Goal: Information Seeking & Learning: Learn about a topic

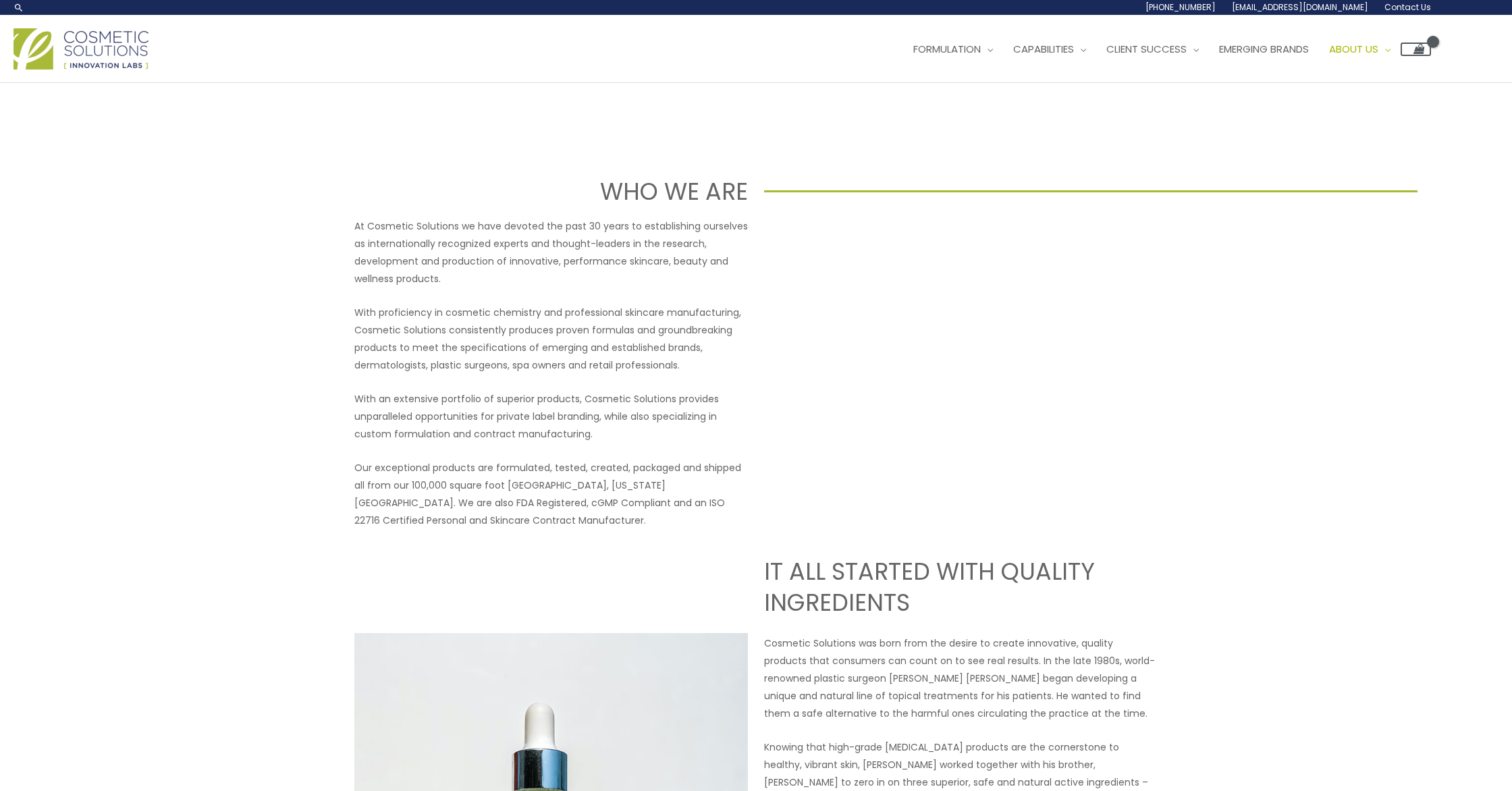
click at [0, 0] on span "Contact Us" at bounding box center [0, 0] width 0 height 0
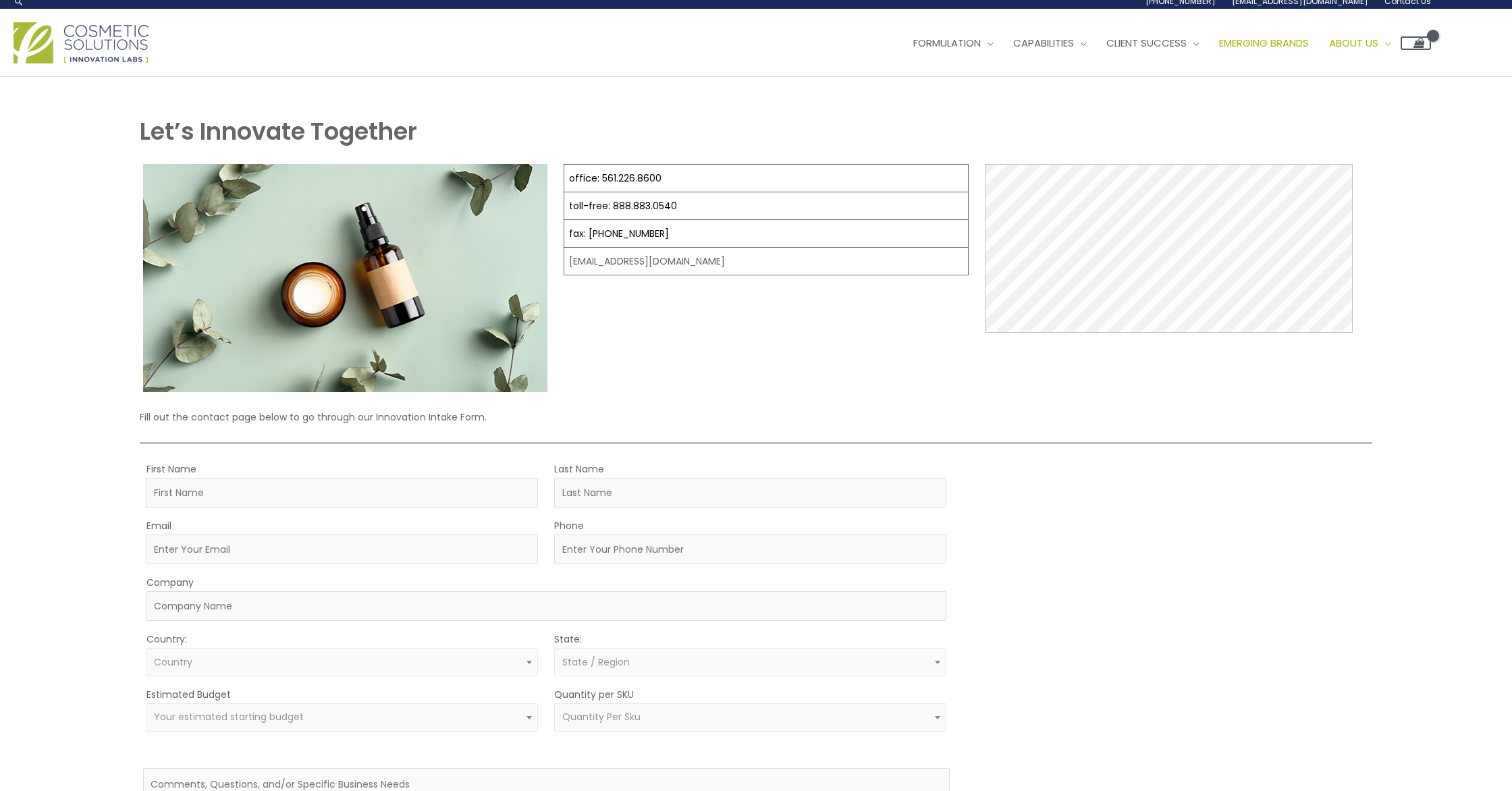
scroll to position [6, 0]
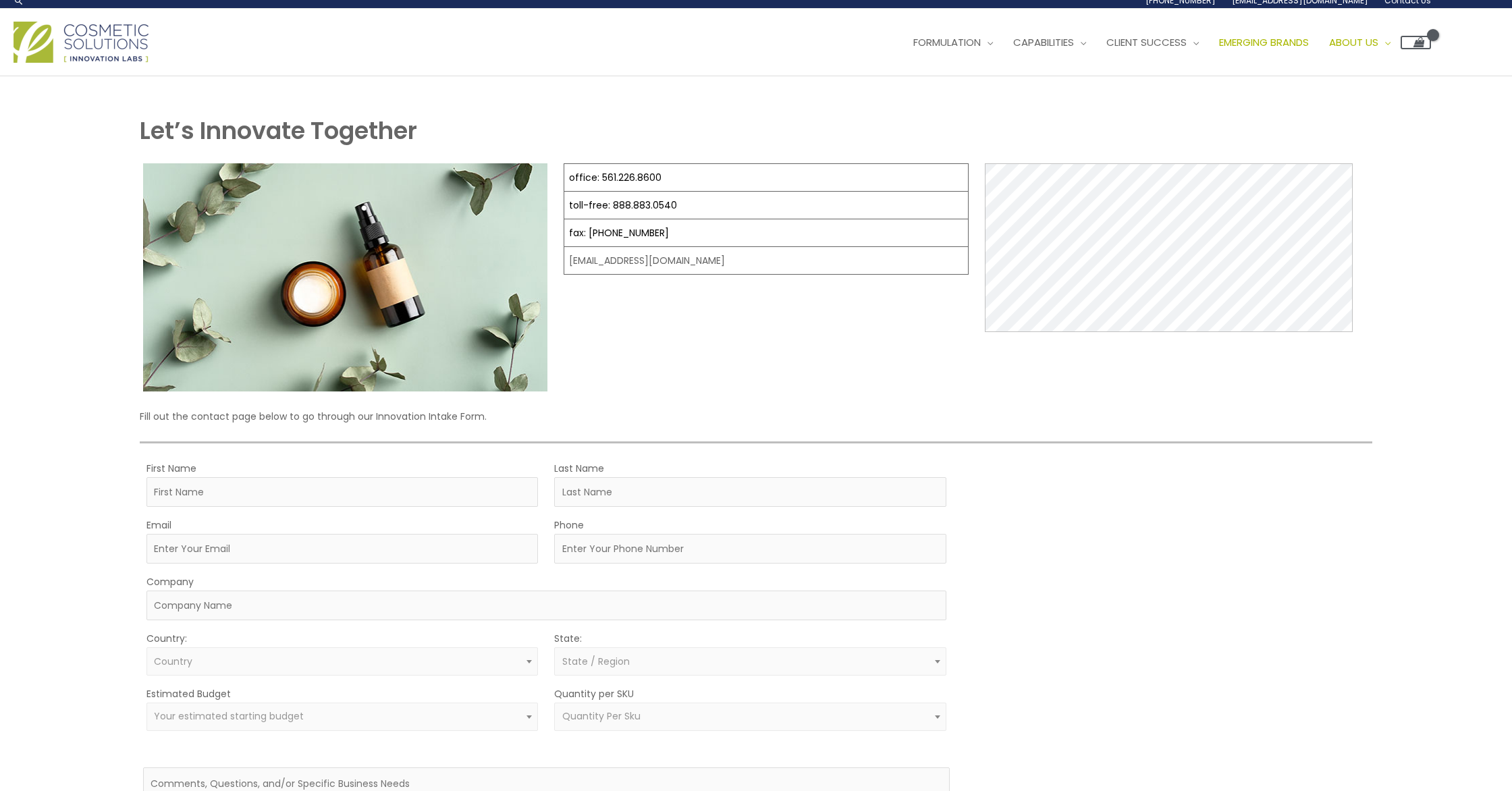
click at [1209, 63] on link "Emerging Brands" at bounding box center [1263, 43] width 110 height 40
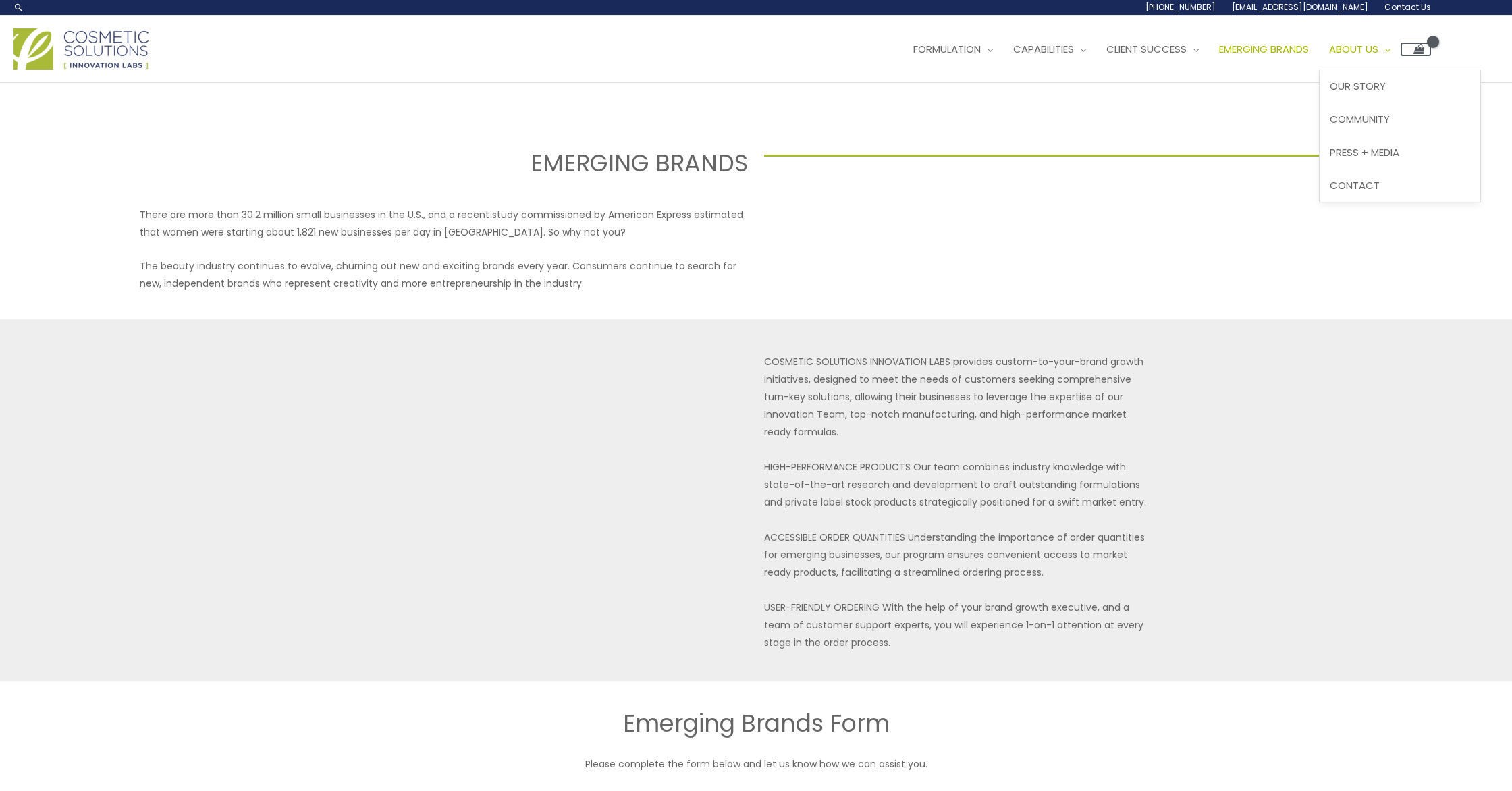
click at [1329, 56] on span "About Us" at bounding box center [1354, 49] width 49 height 14
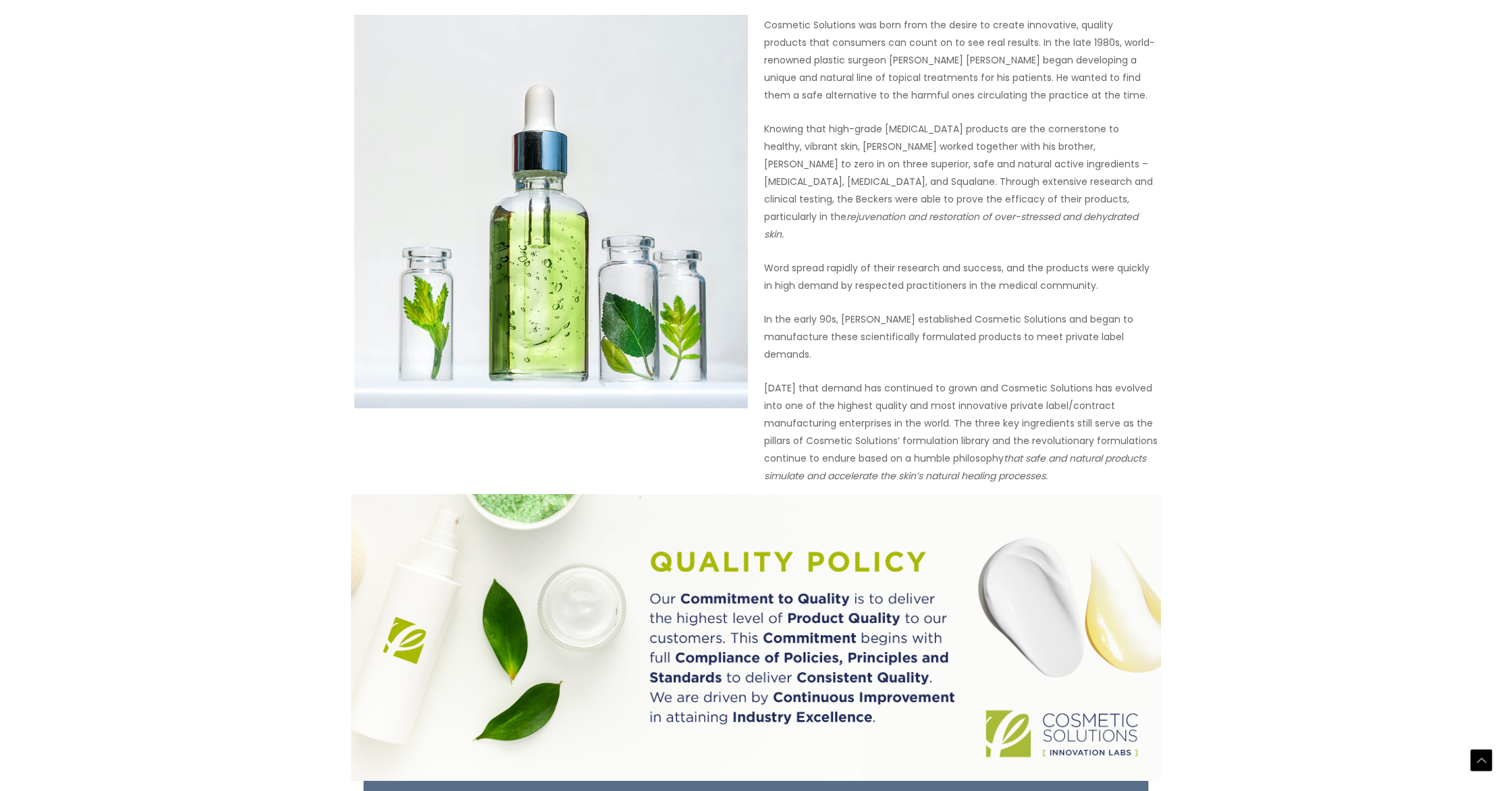
scroll to position [621, 0]
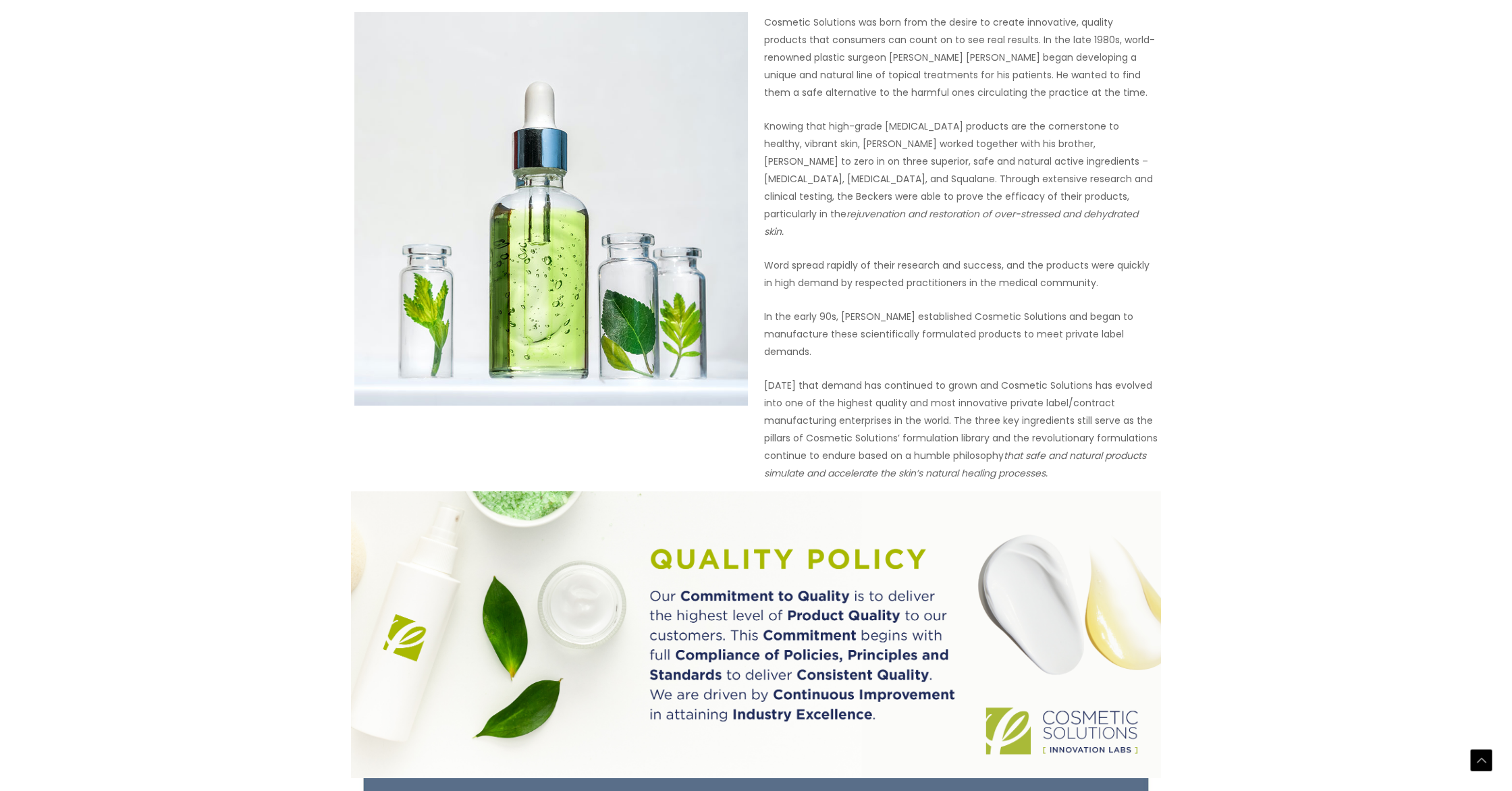
click at [1388, 74] on div "WHO WE ARE At Cosmetic Solutions we have devoted the past 30 years to establish…" at bounding box center [756, 478] width 1512 height 2033
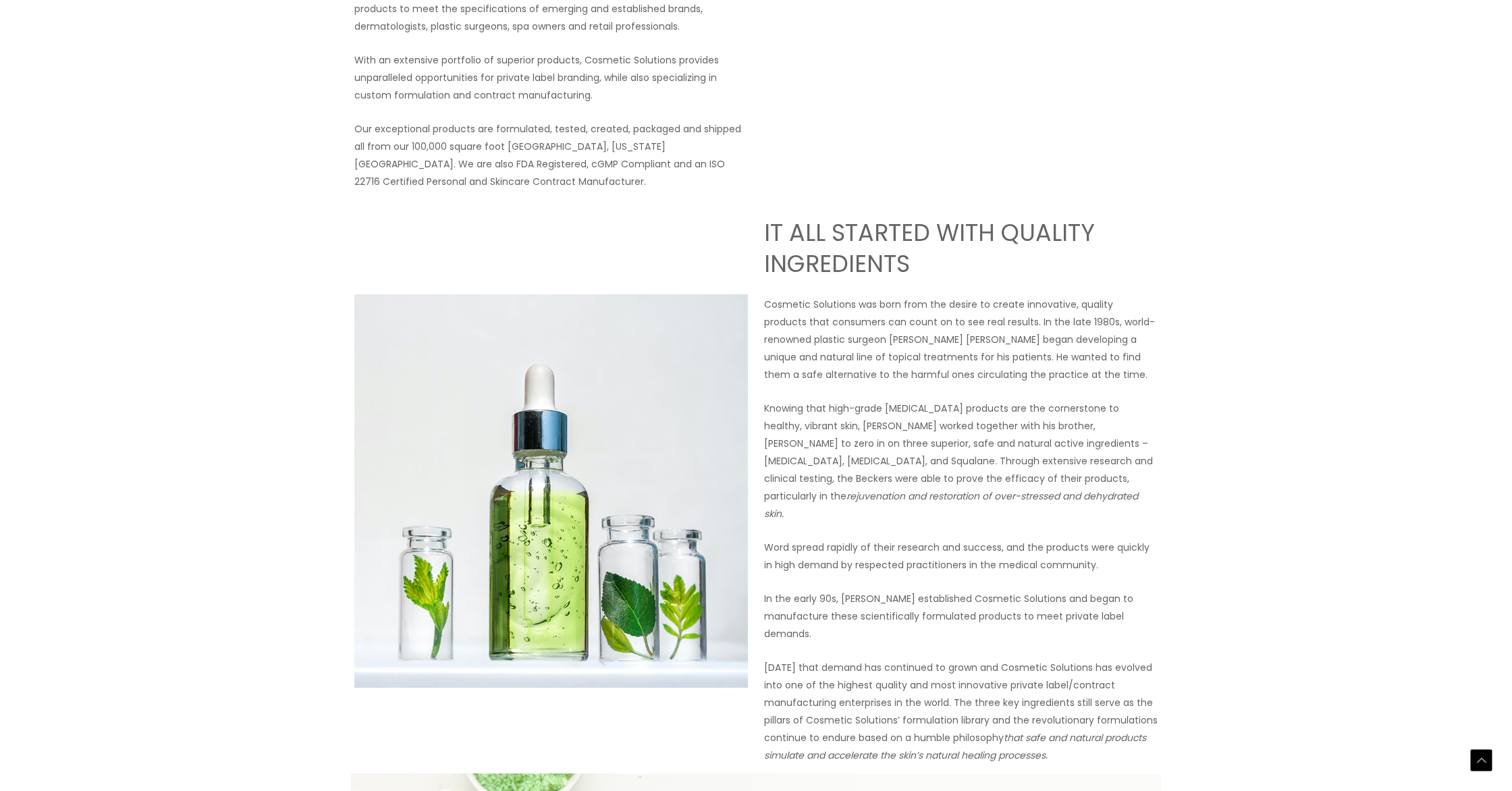
scroll to position [0, 0]
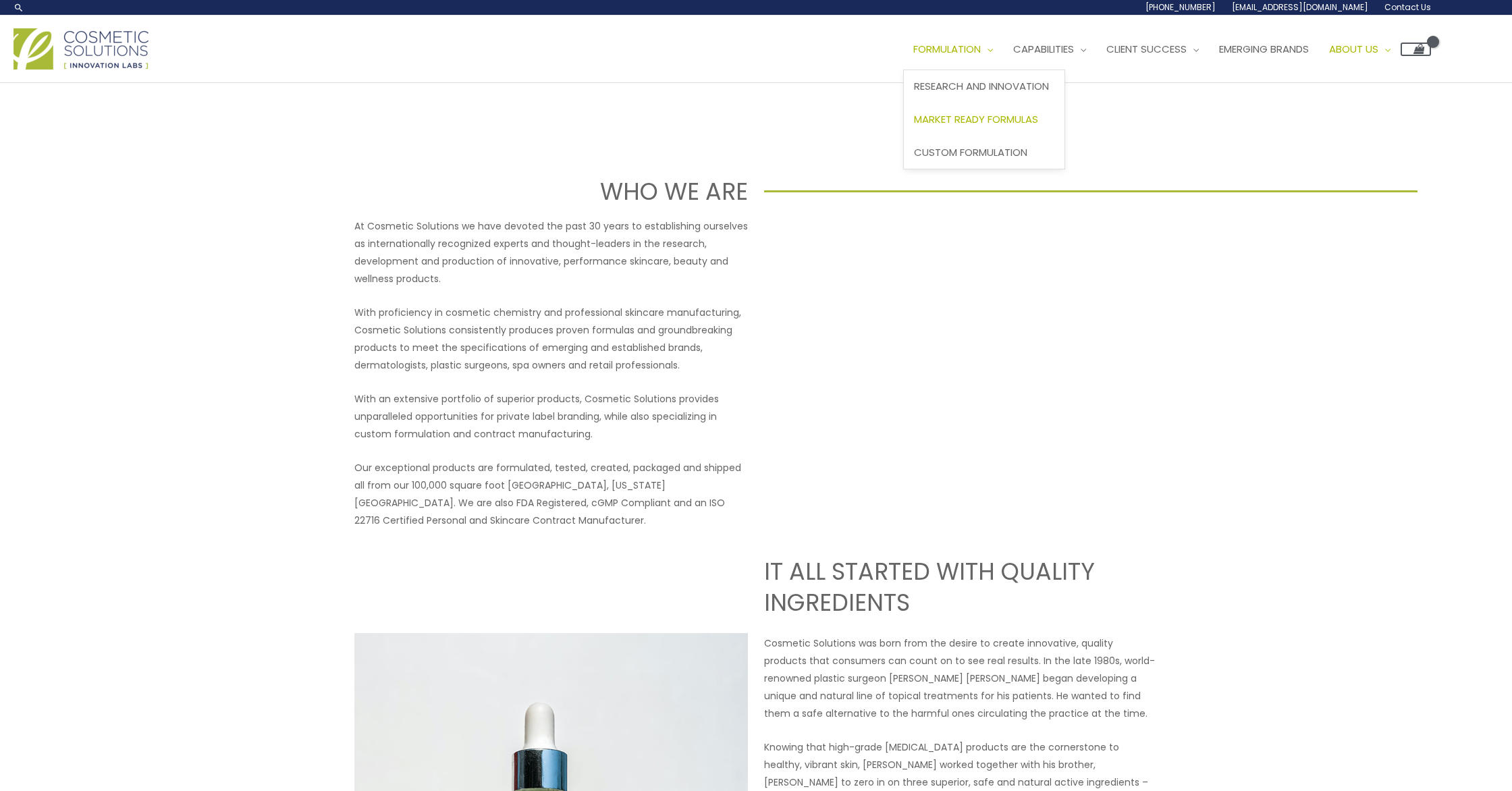
click at [914, 126] on span "Market Ready Formulas" at bounding box center [976, 120] width 124 height 14
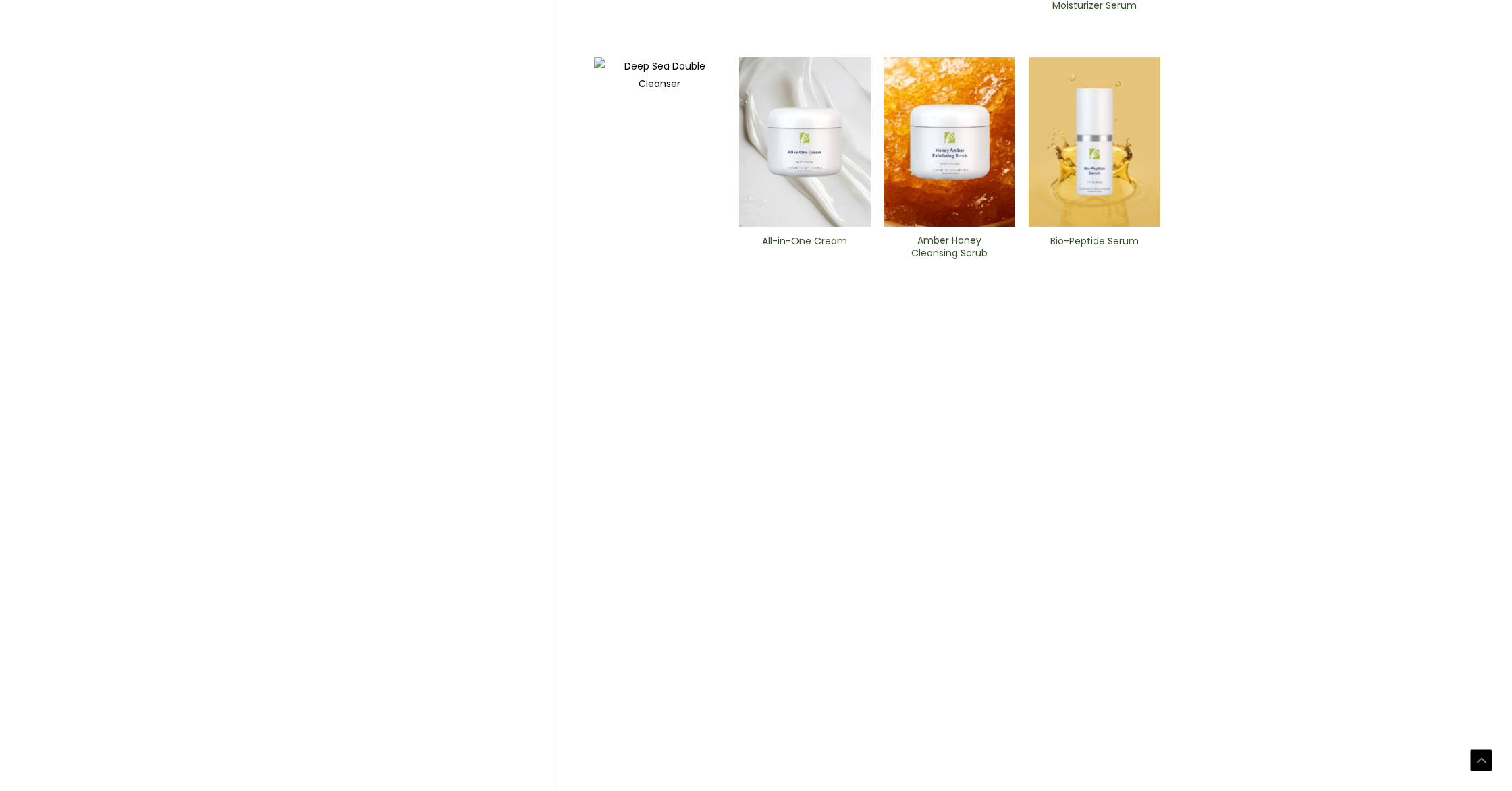
scroll to position [643, 0]
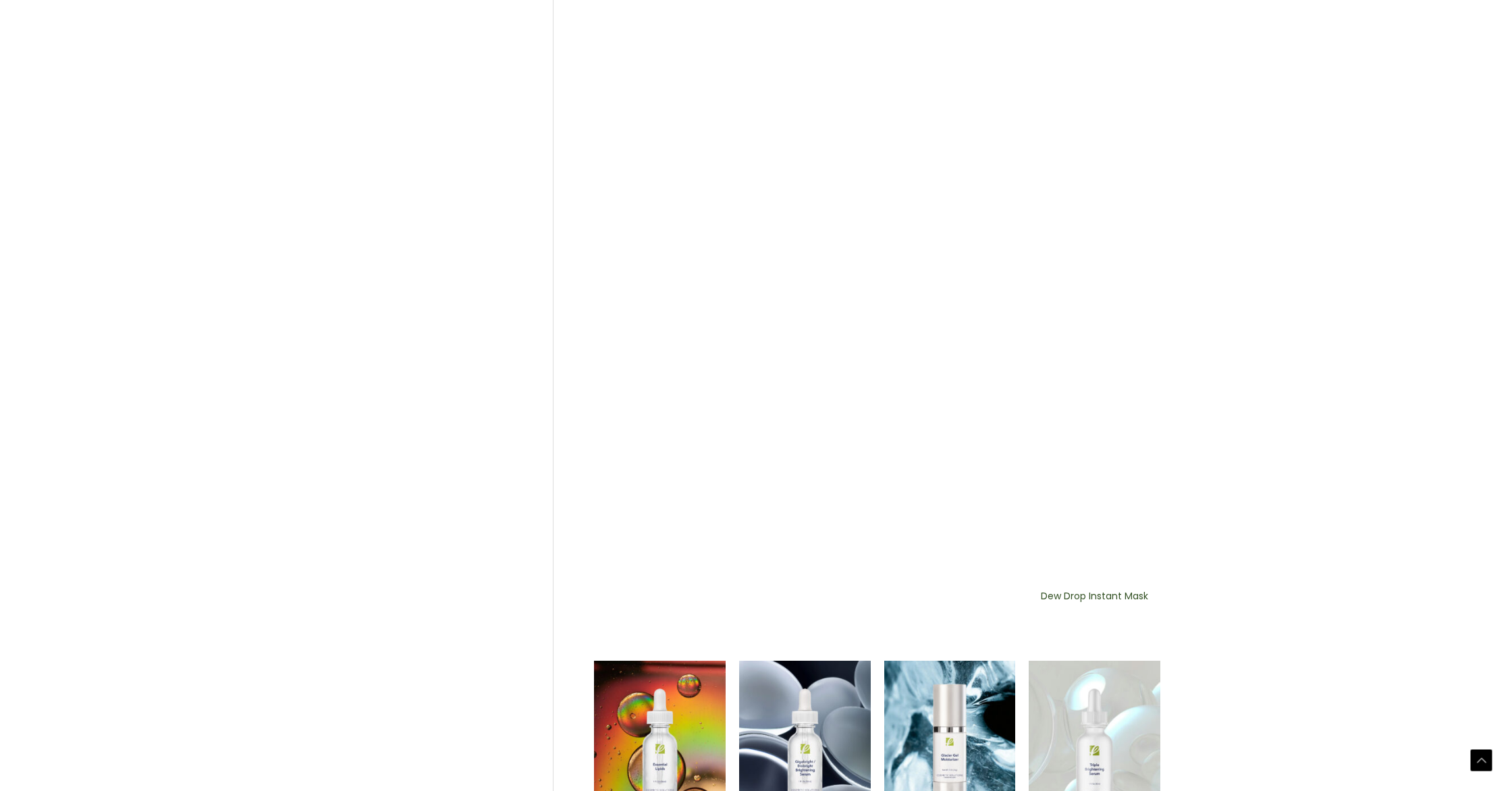
scroll to position [643, 0]
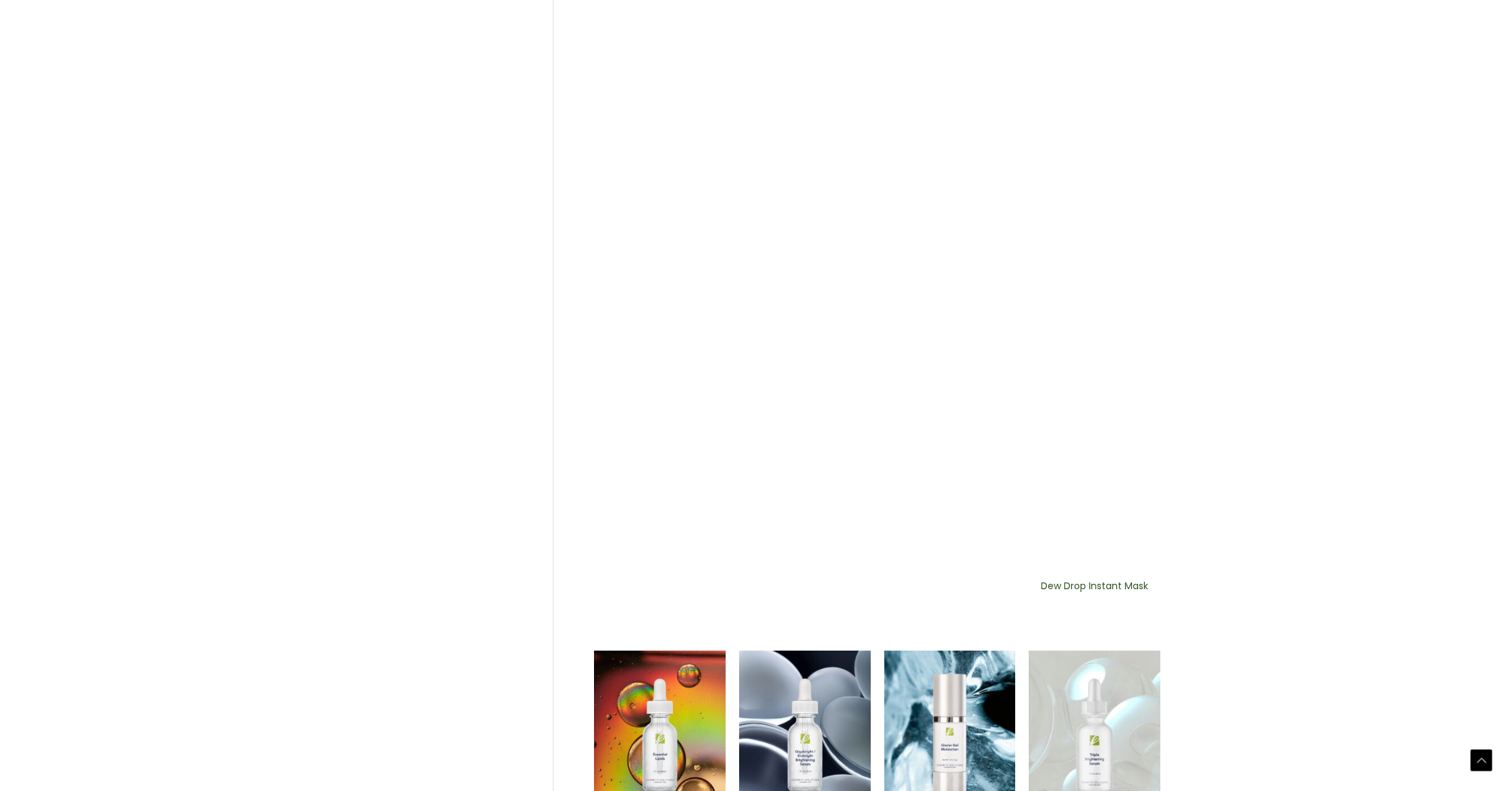
click at [1083, 651] on img at bounding box center [1094, 736] width 132 height 170
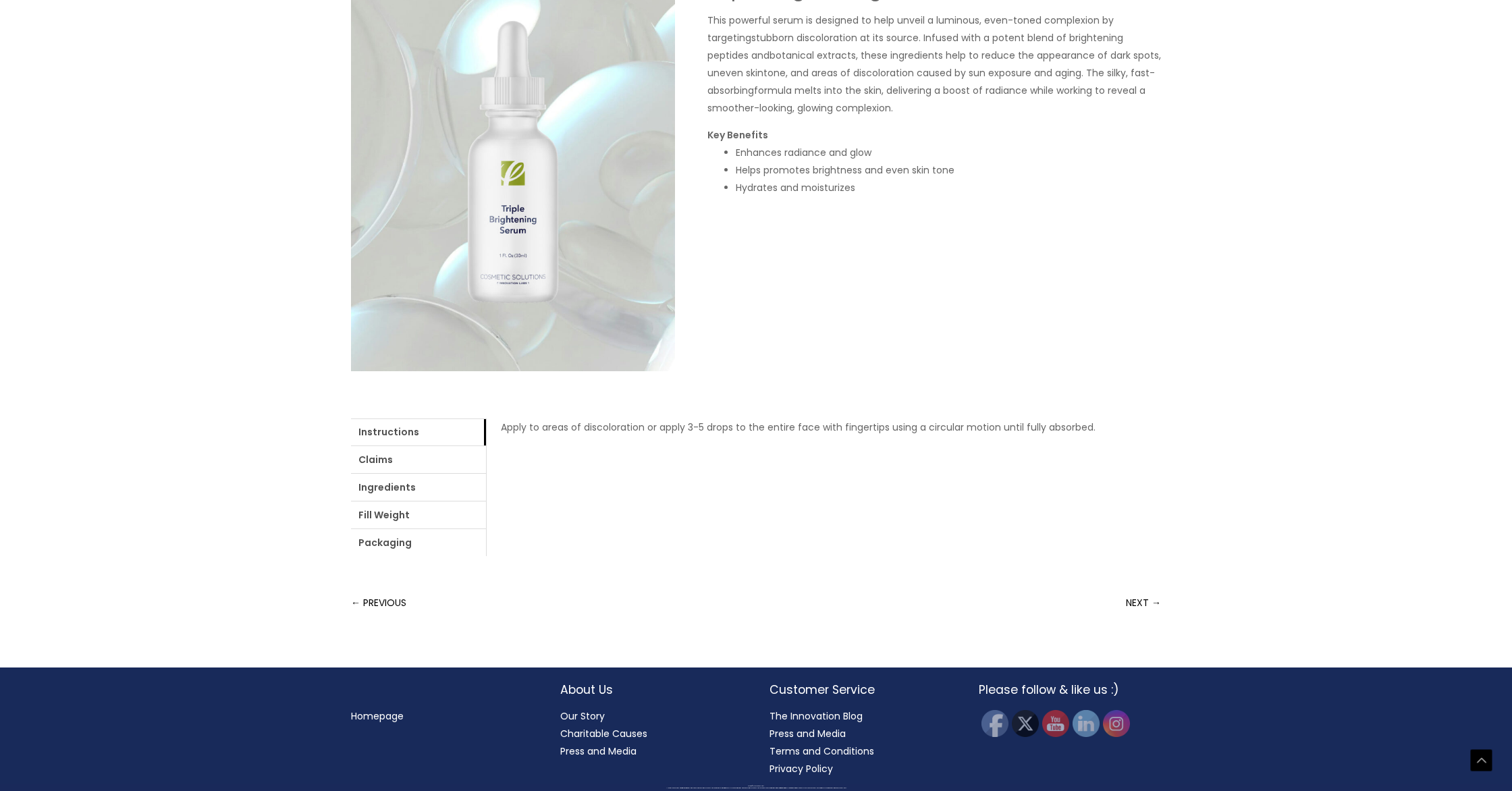
scroll to position [434, 0]
click at [433, 473] on link "Claims" at bounding box center [418, 459] width 135 height 27
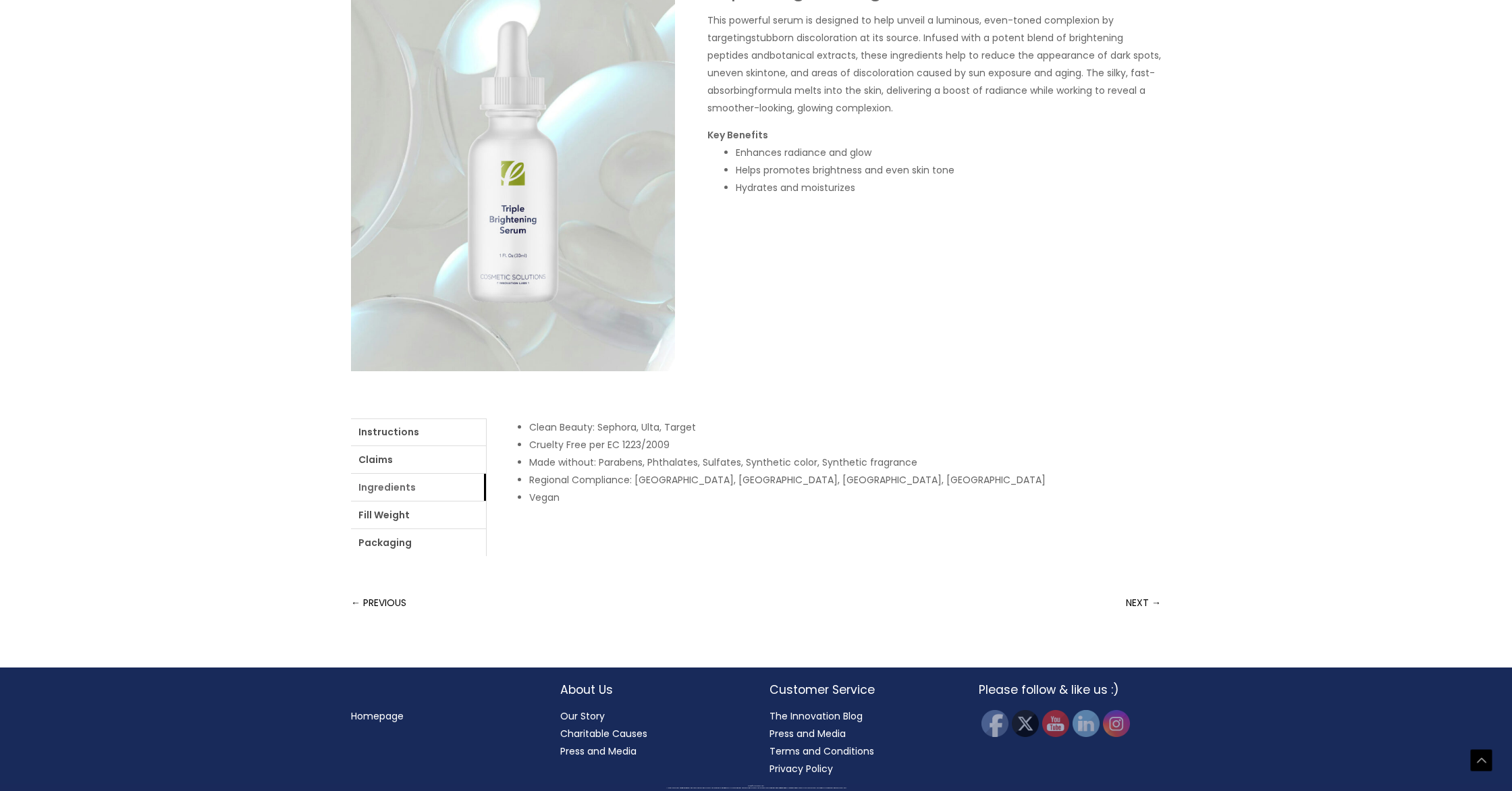
click at [486, 501] on link "Ingredients" at bounding box center [418, 487] width 135 height 27
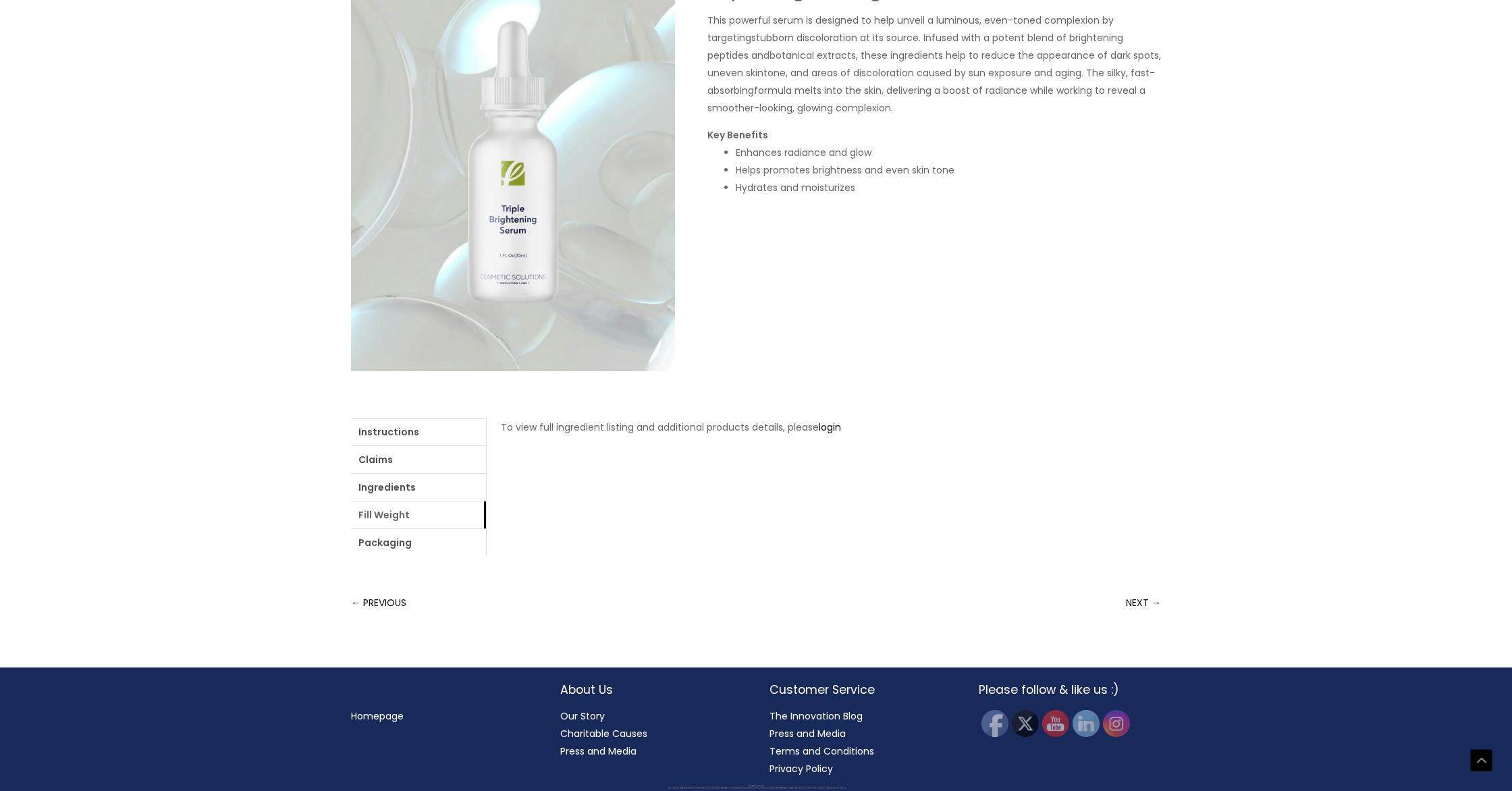
click at [486, 506] on link "Fill Weight" at bounding box center [418, 514] width 135 height 27
click at [486, 529] on link "Packaging" at bounding box center [418, 542] width 135 height 27
click at [486, 506] on link "Fill Weight" at bounding box center [418, 514] width 135 height 27
click at [486, 498] on ul "Instructions Claims Ingredients Fill Weight Packaging" at bounding box center [418, 487] width 135 height 138
click at [486, 501] on link "Ingredients" at bounding box center [418, 487] width 135 height 27
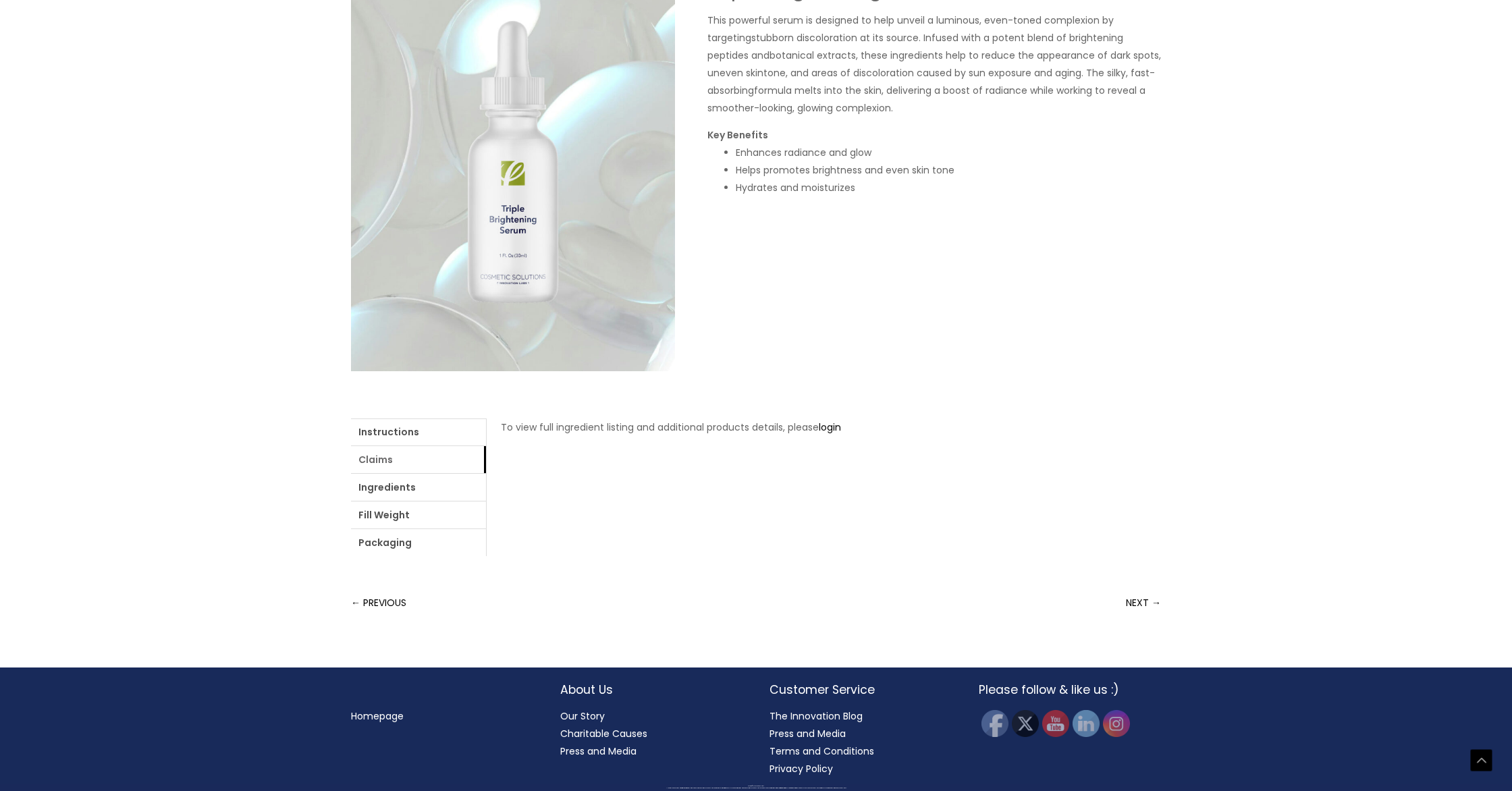
click at [444, 473] on link "Claims" at bounding box center [418, 459] width 135 height 27
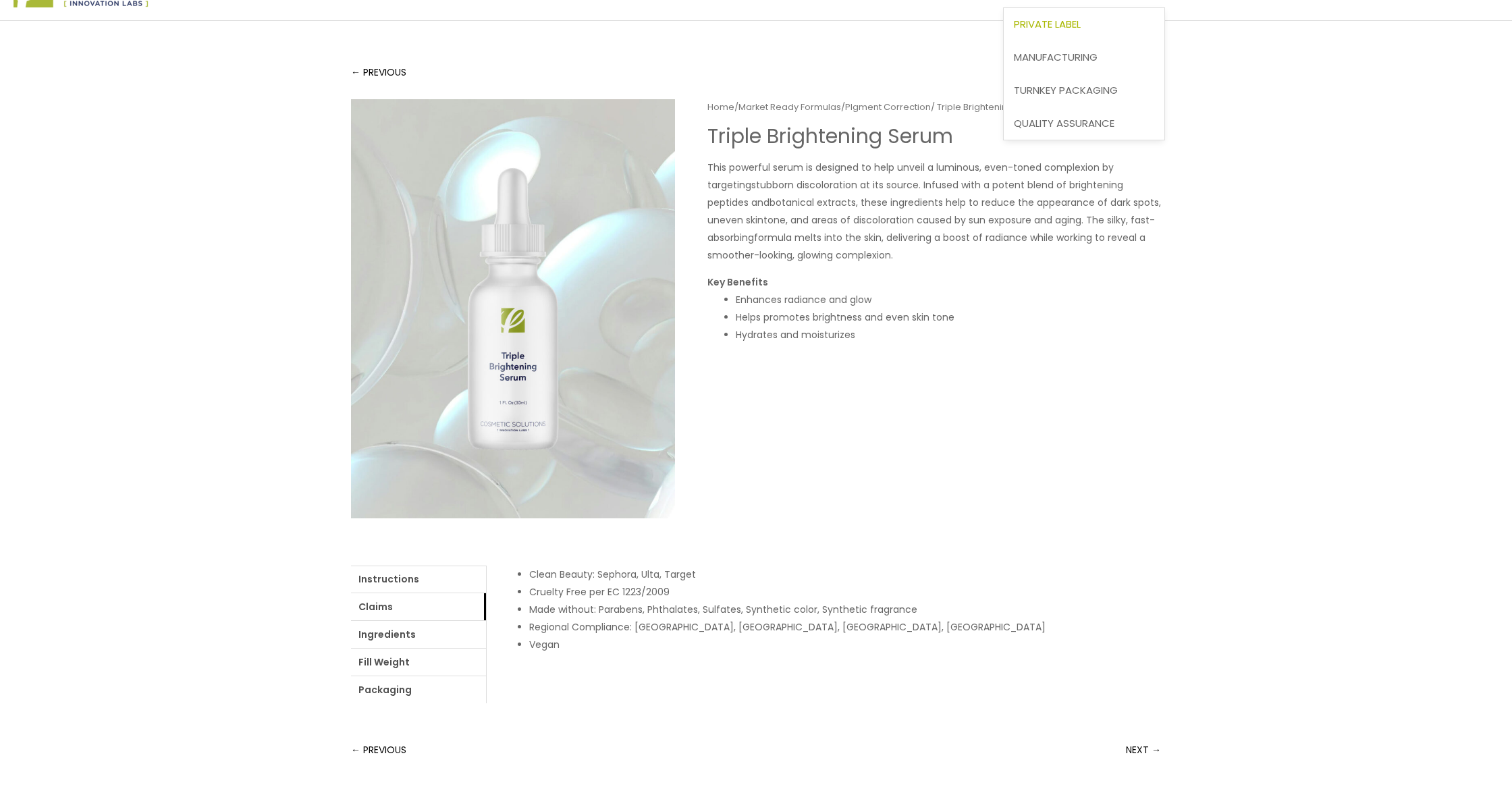
scroll to position [66, 0]
click at [1003, 37] on link "Private Label" at bounding box center [1083, 21] width 161 height 33
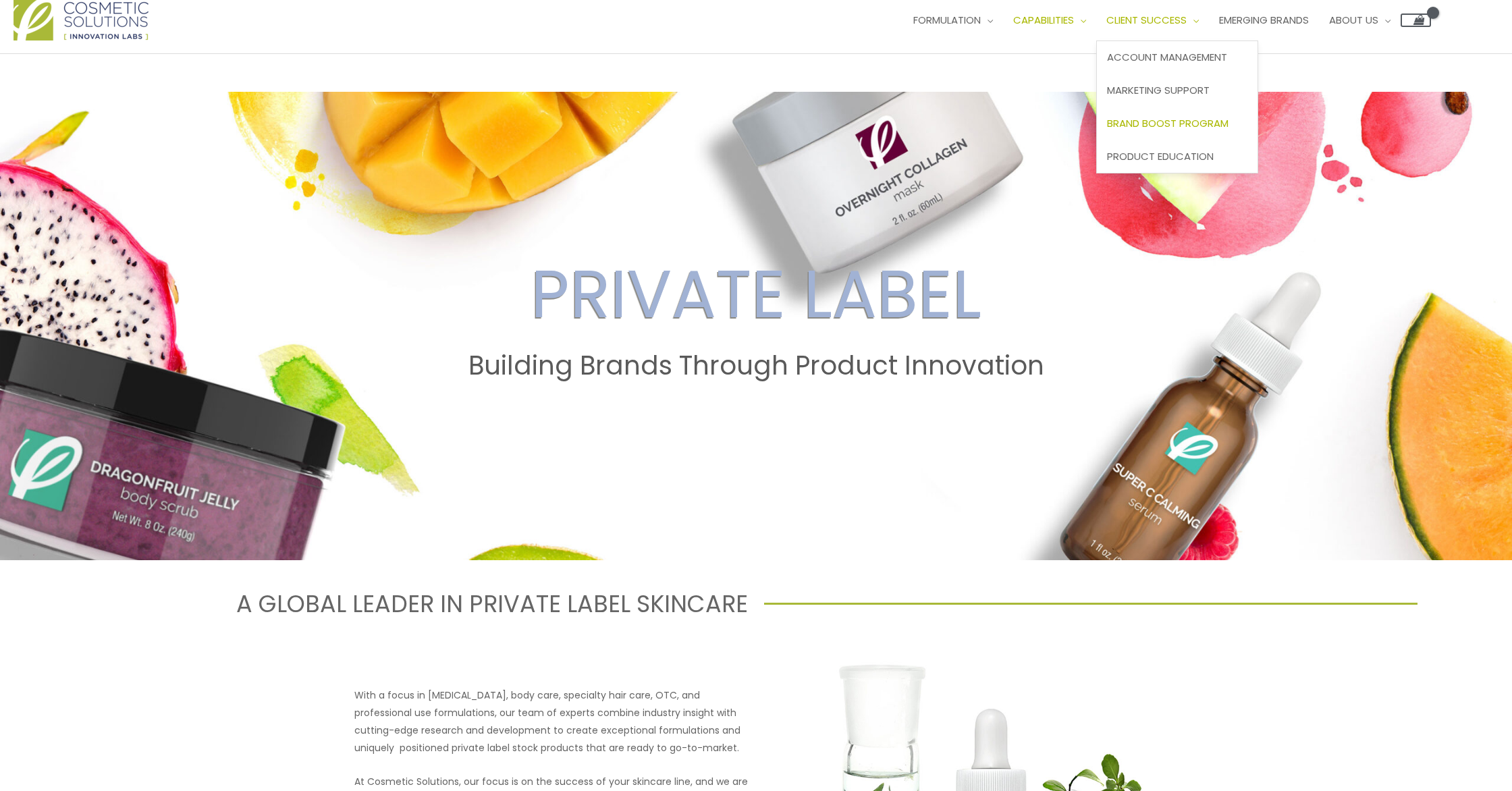
scroll to position [28, 0]
click at [1097, 140] on link "Brand Boost Program" at bounding box center [1177, 124] width 161 height 33
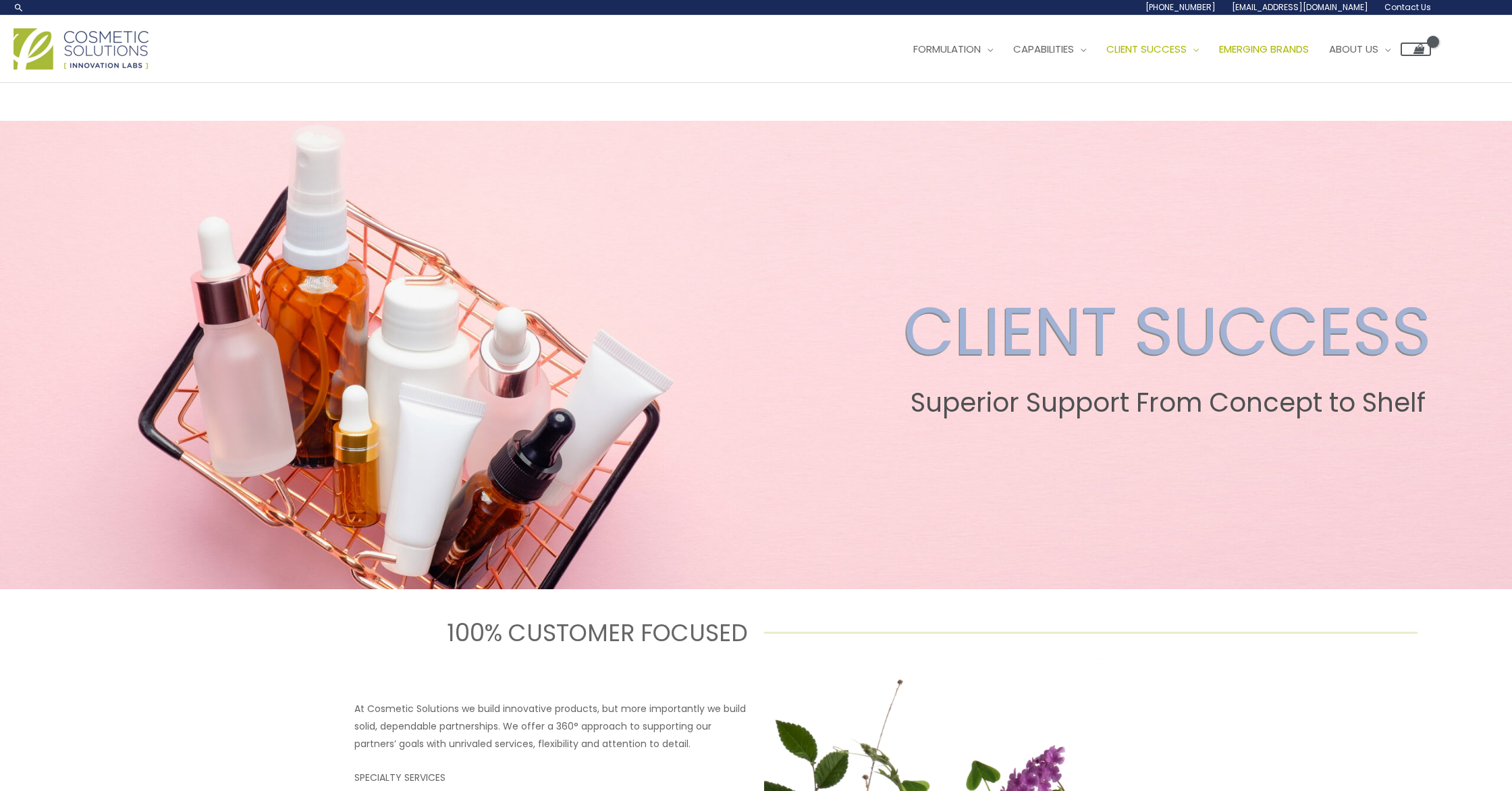
click at [1219, 56] on span "Emerging Brands" at bounding box center [1263, 49] width 90 height 14
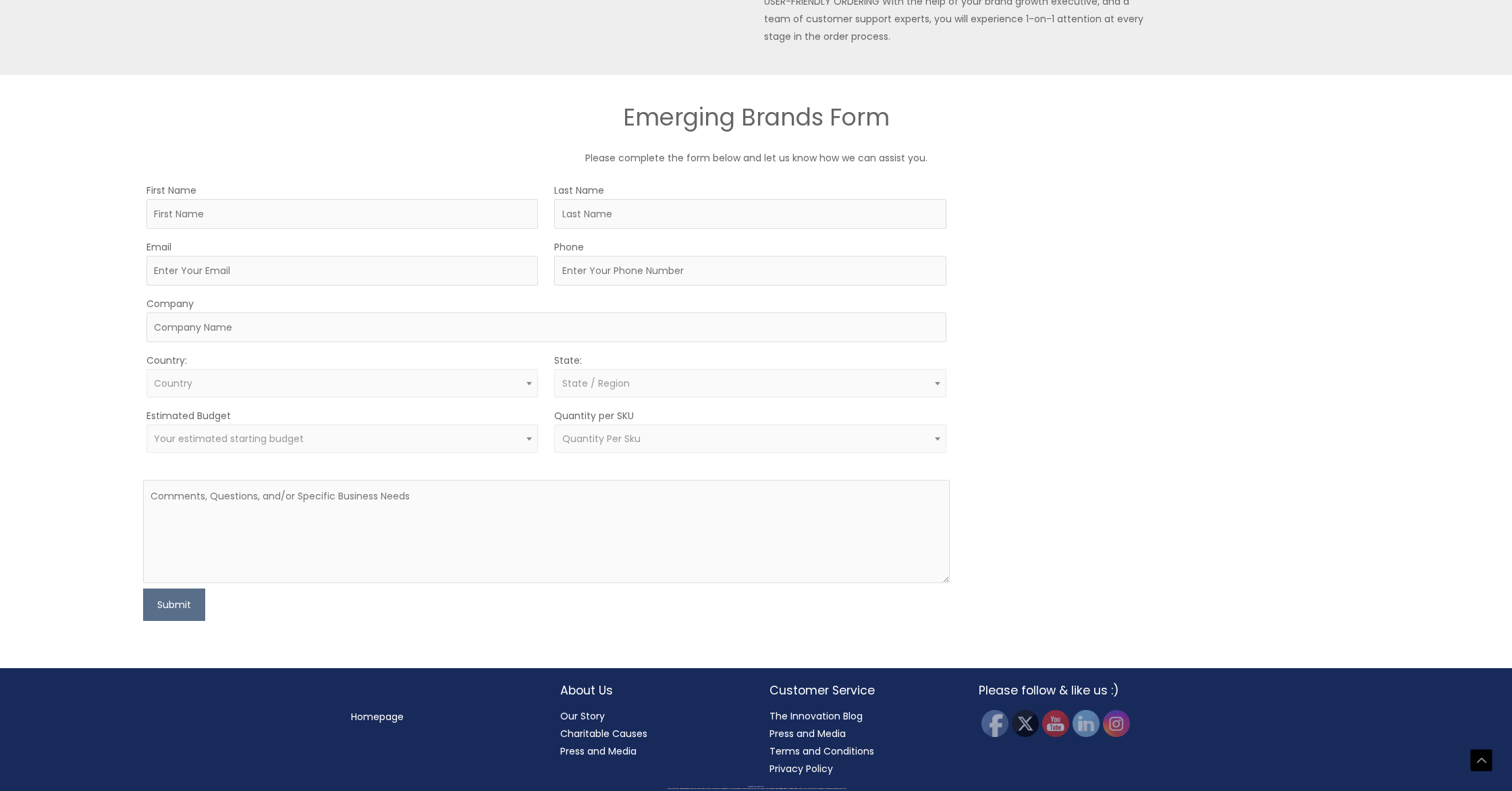
scroll to position [869, 0]
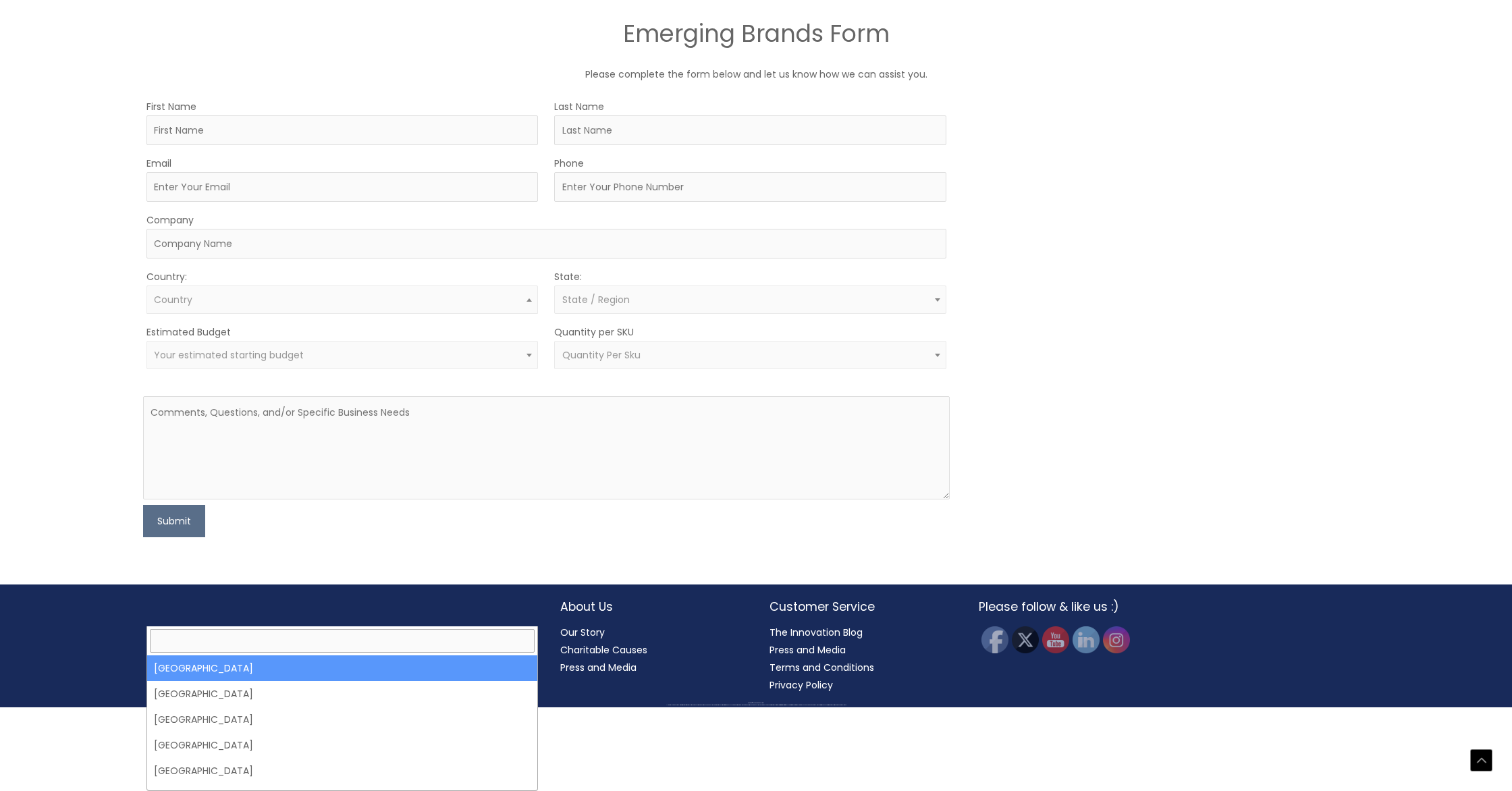
click at [523, 314] on span "Country" at bounding box center [342, 299] width 392 height 28
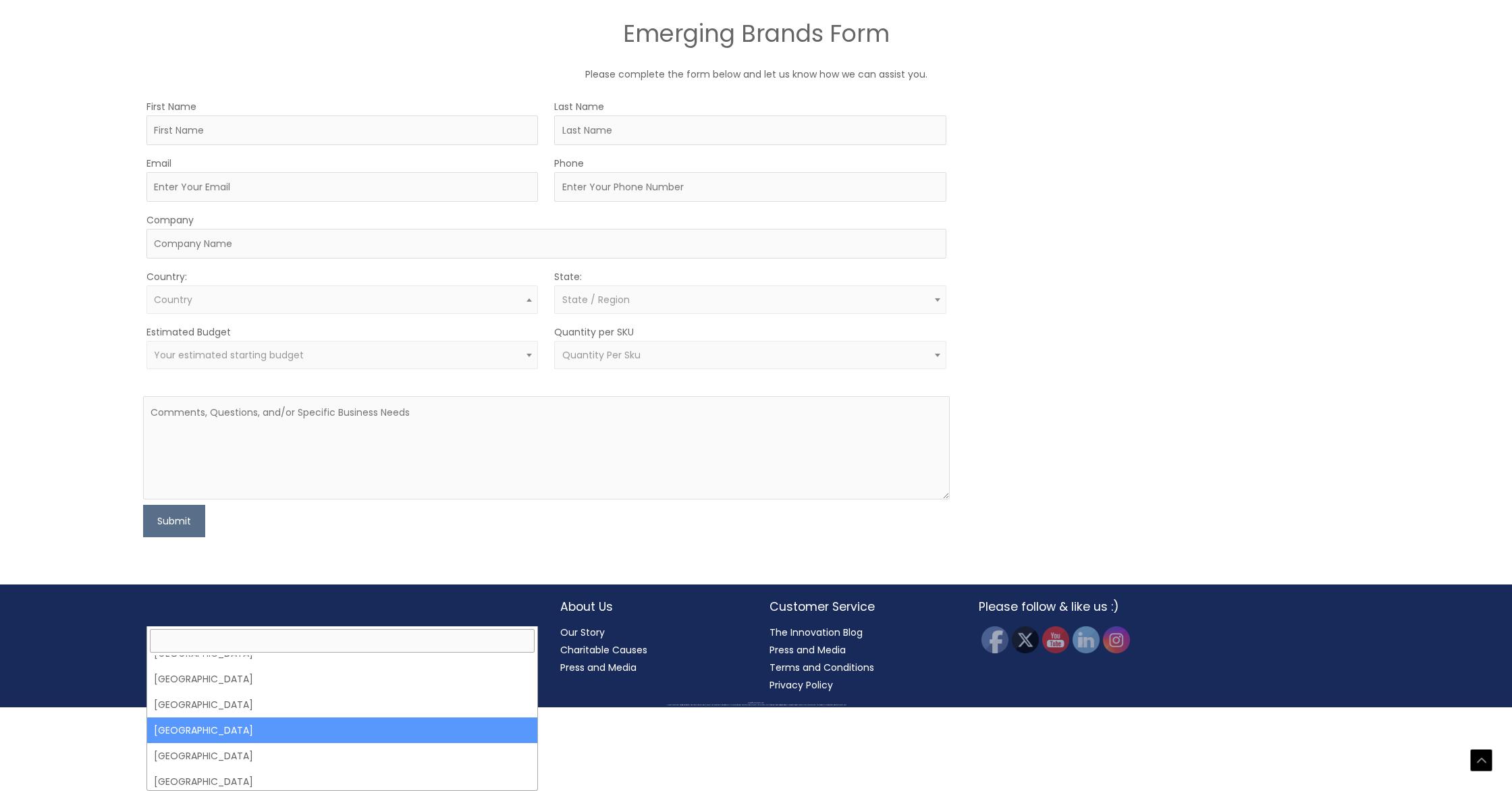
scroll to position [523, 0]
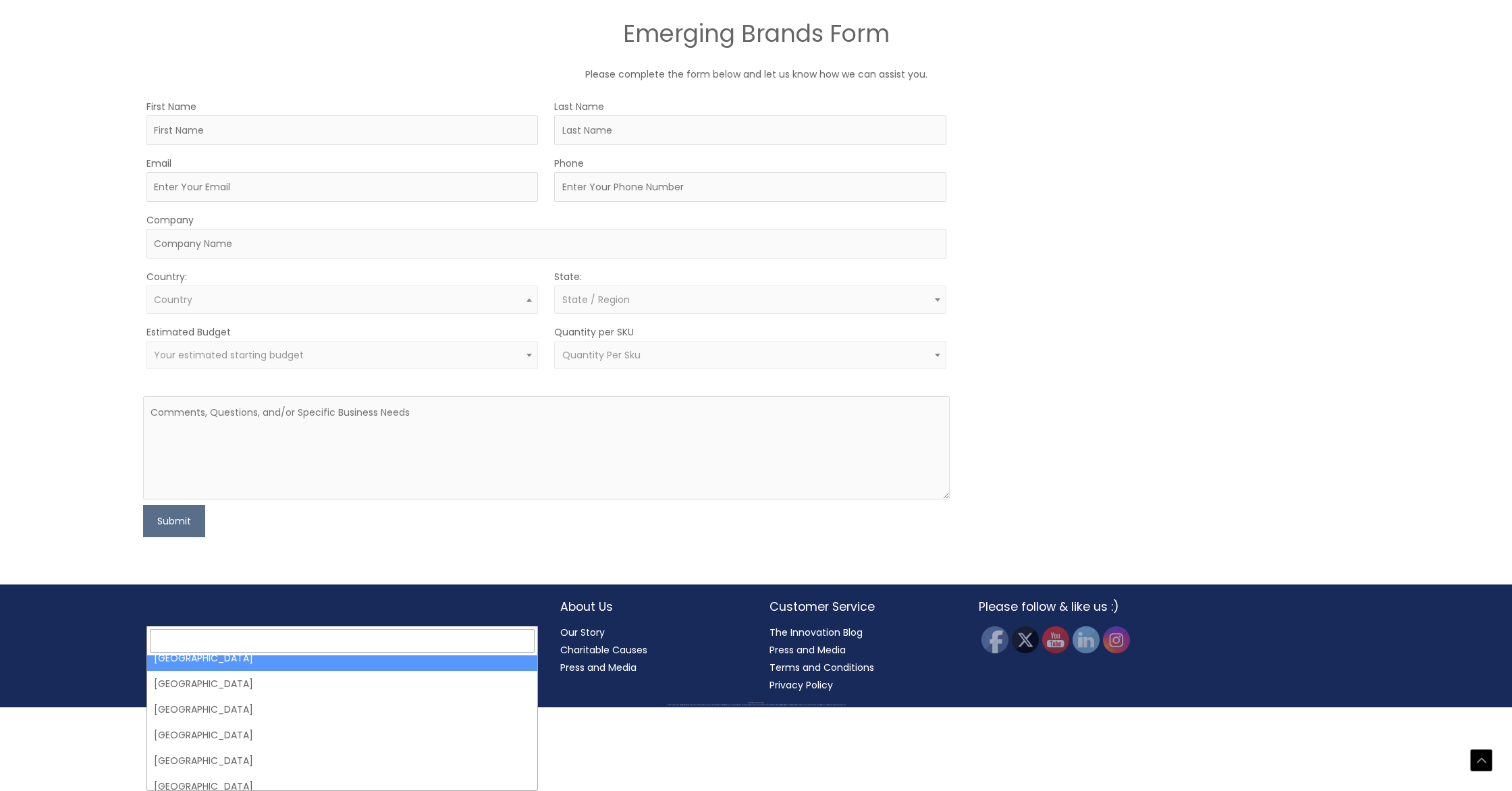
click at [474, 629] on input "text" at bounding box center [342, 640] width 385 height 24
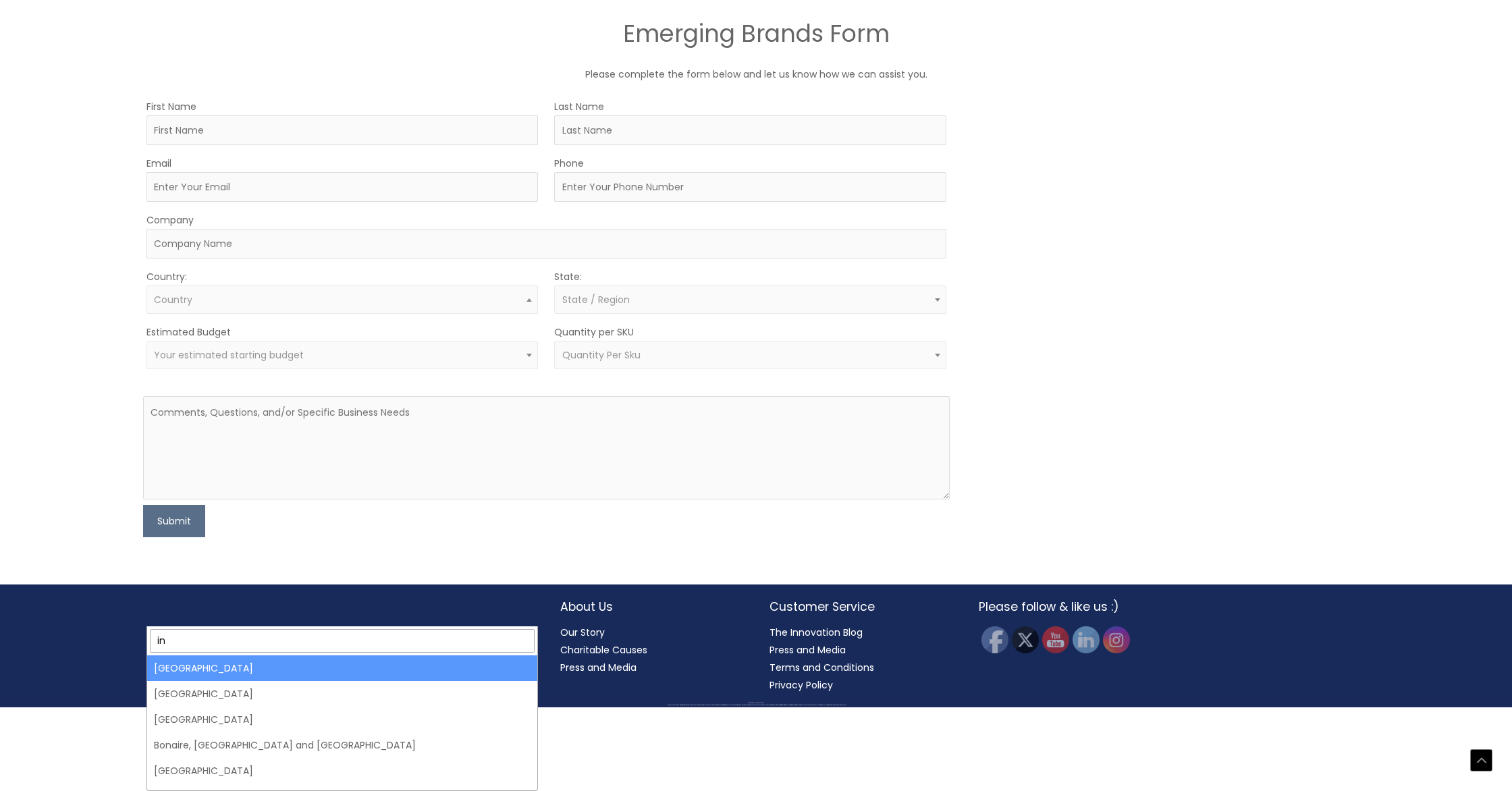
click at [290, 629] on input "in" at bounding box center [342, 640] width 385 height 24
type input "i"
click at [479, 49] on h2 "Emerging Brands Form" at bounding box center [756, 33] width 810 height 31
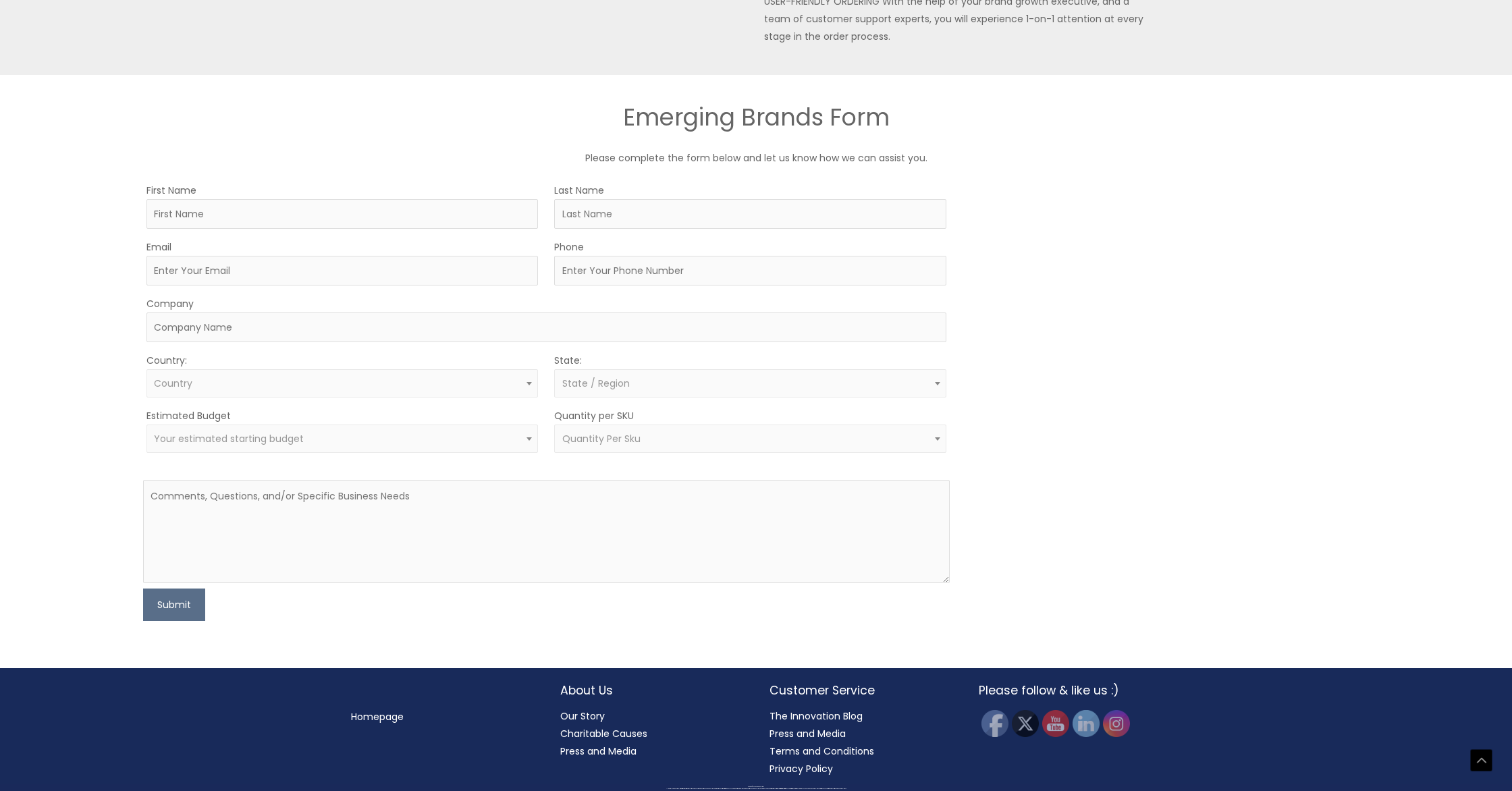
scroll to position [785, 0]
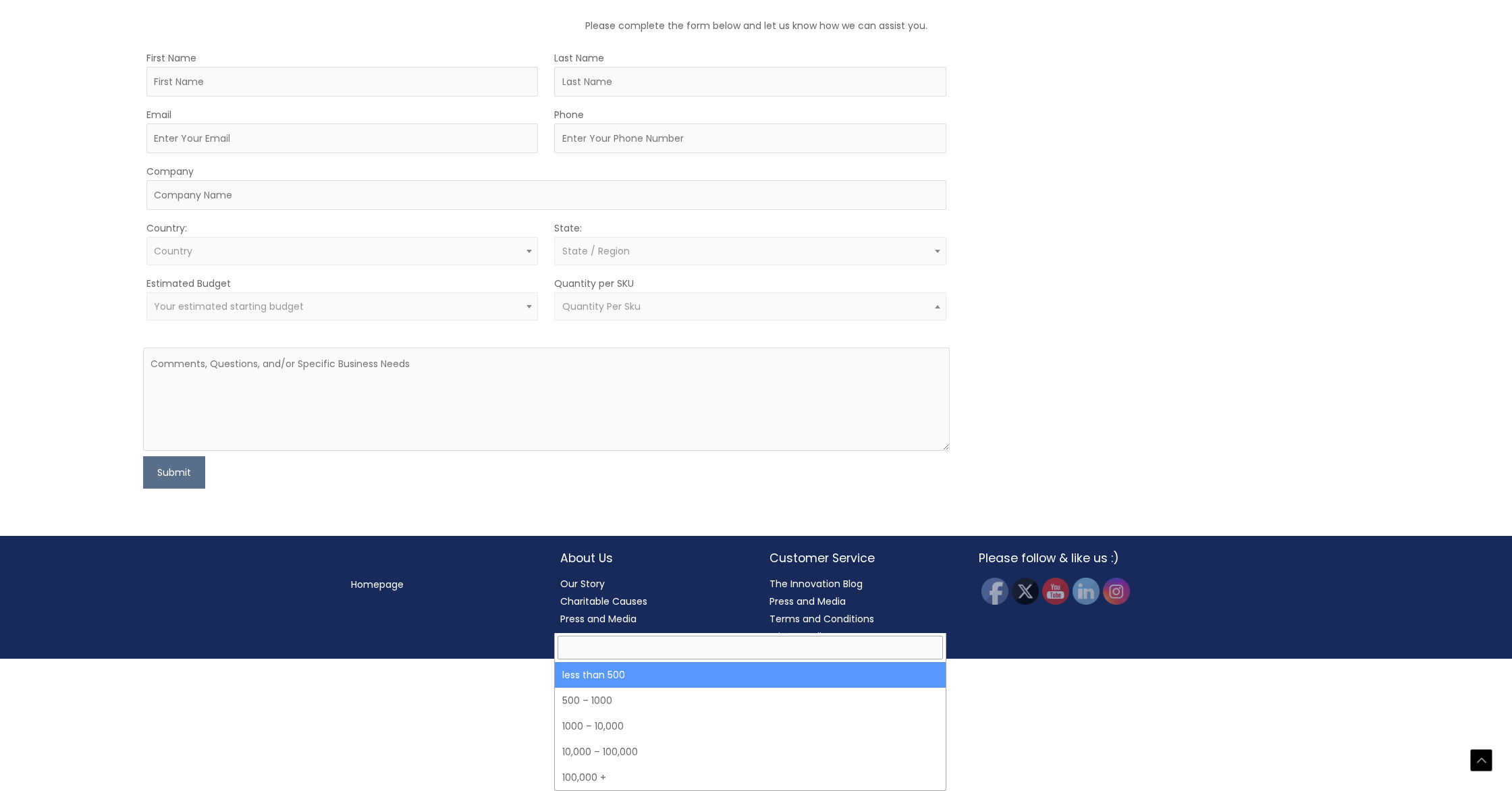
click at [940, 316] on span at bounding box center [937, 306] width 16 height 17
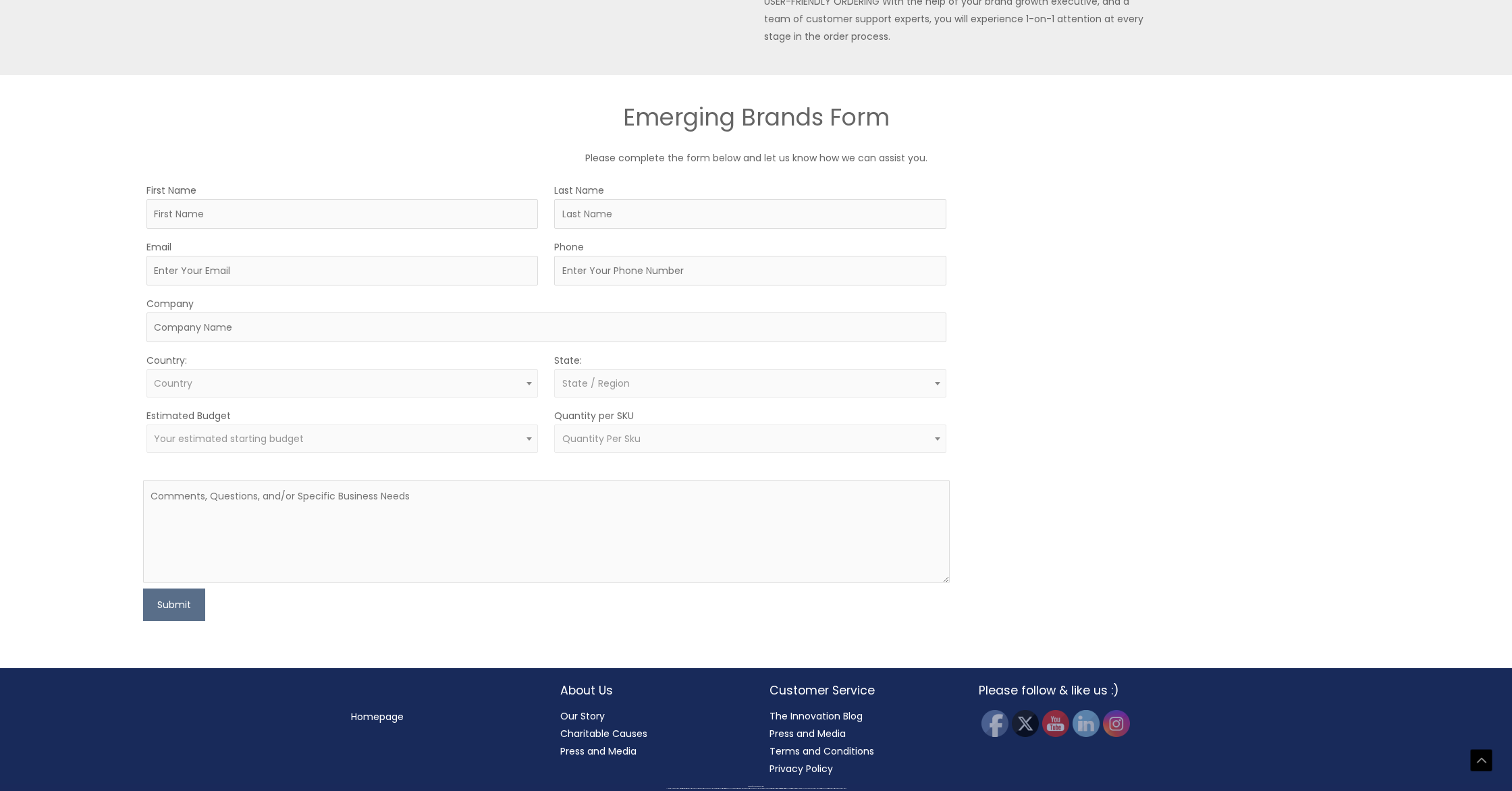
click at [1078, 568] on div "MOQ TRIGGER STEP 2 TRIGGER" at bounding box center [1168, 401] width 403 height 439
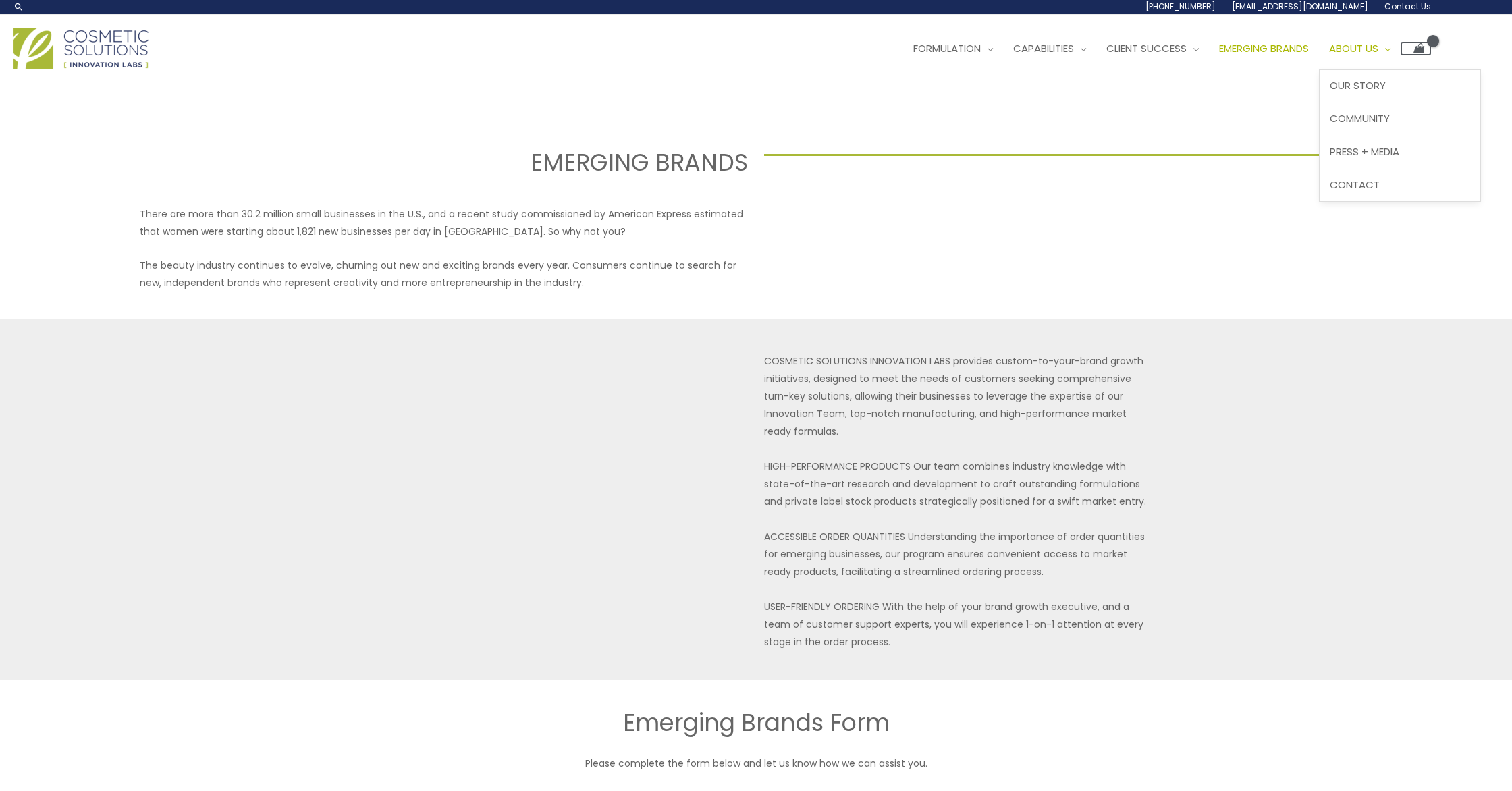
scroll to position [1, 0]
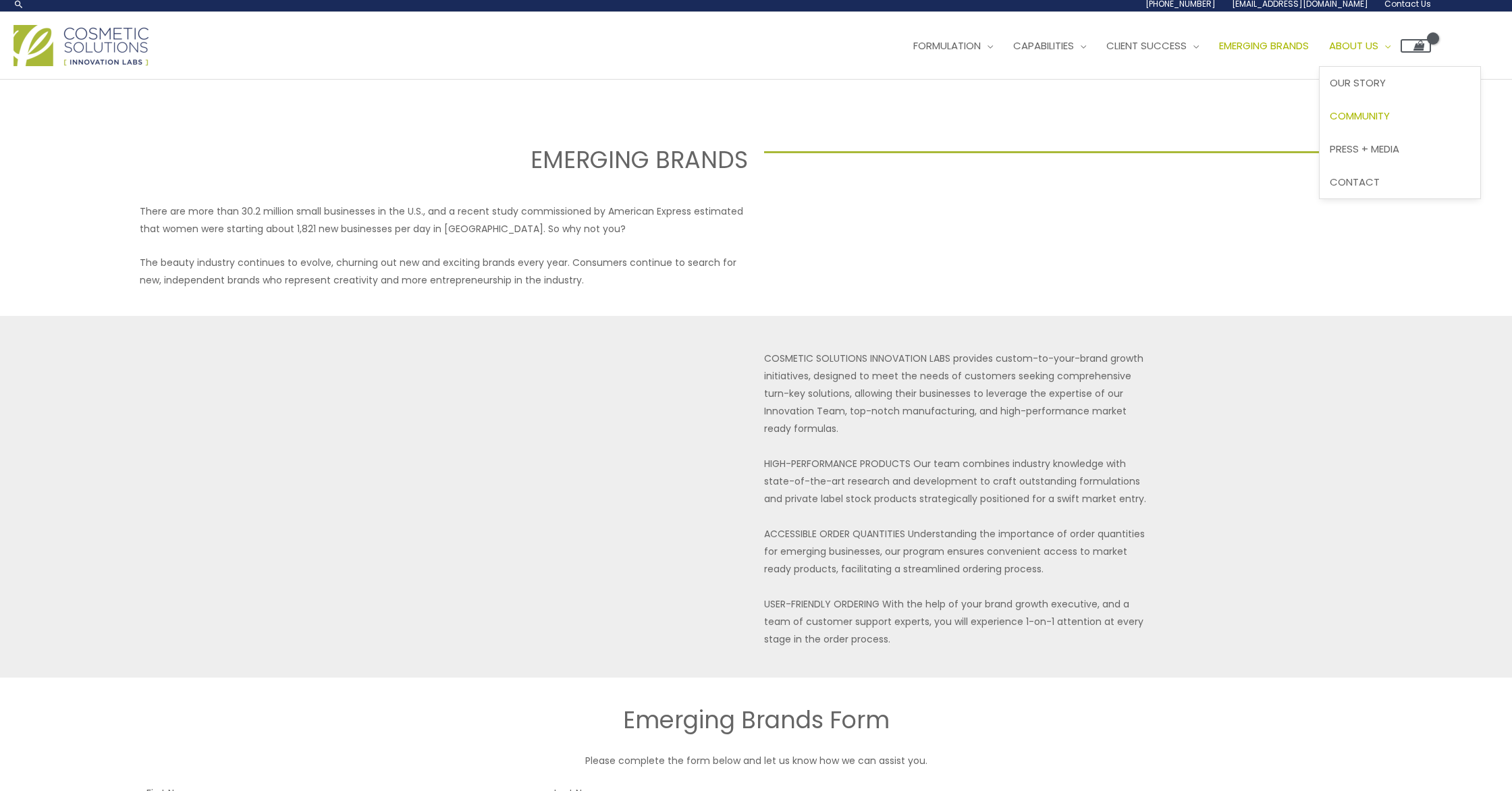
click at [1330, 123] on span "Community" at bounding box center [1359, 116] width 60 height 14
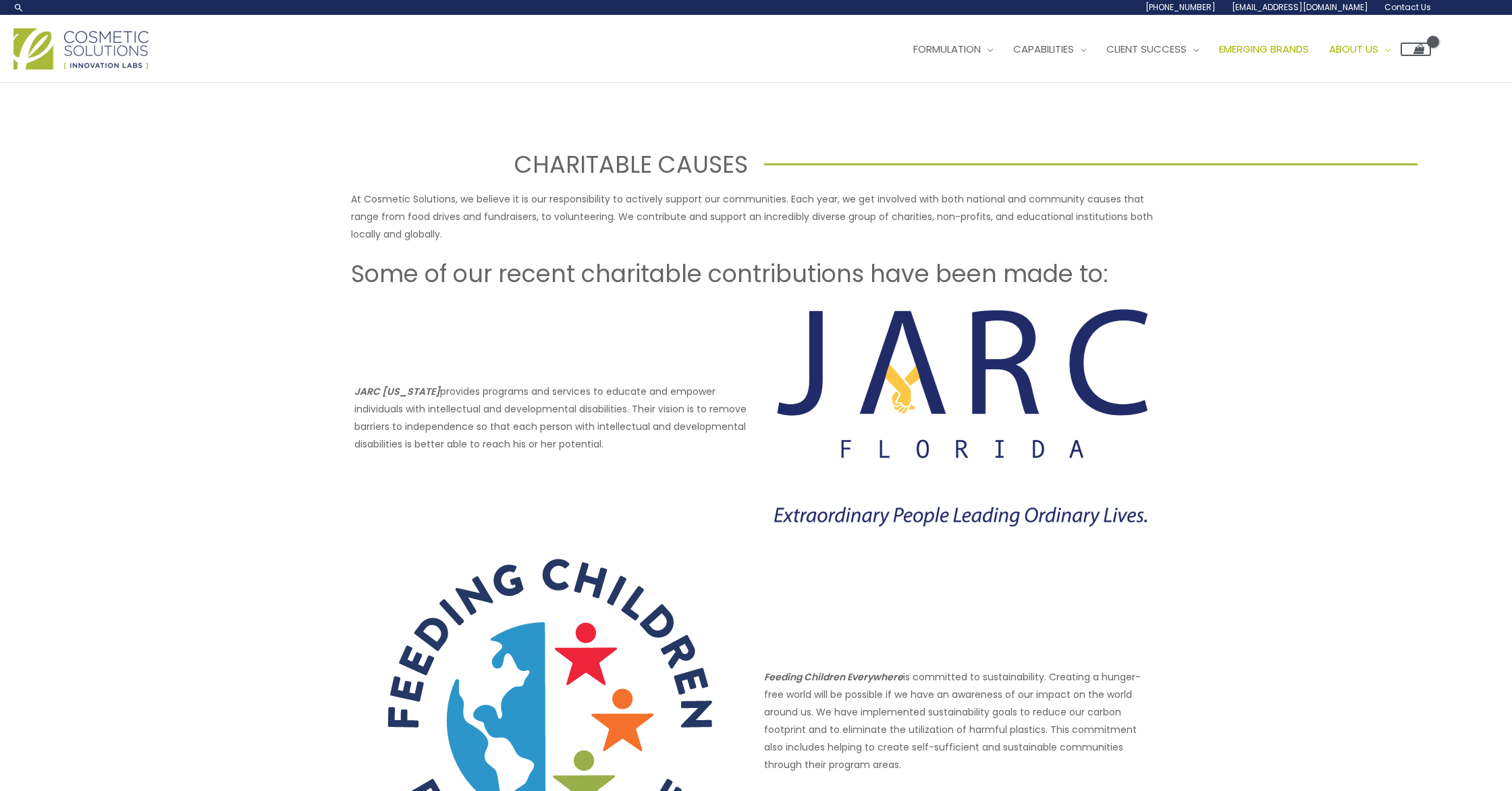
click at [1219, 56] on span "Emerging Brands" at bounding box center [1263, 49] width 90 height 14
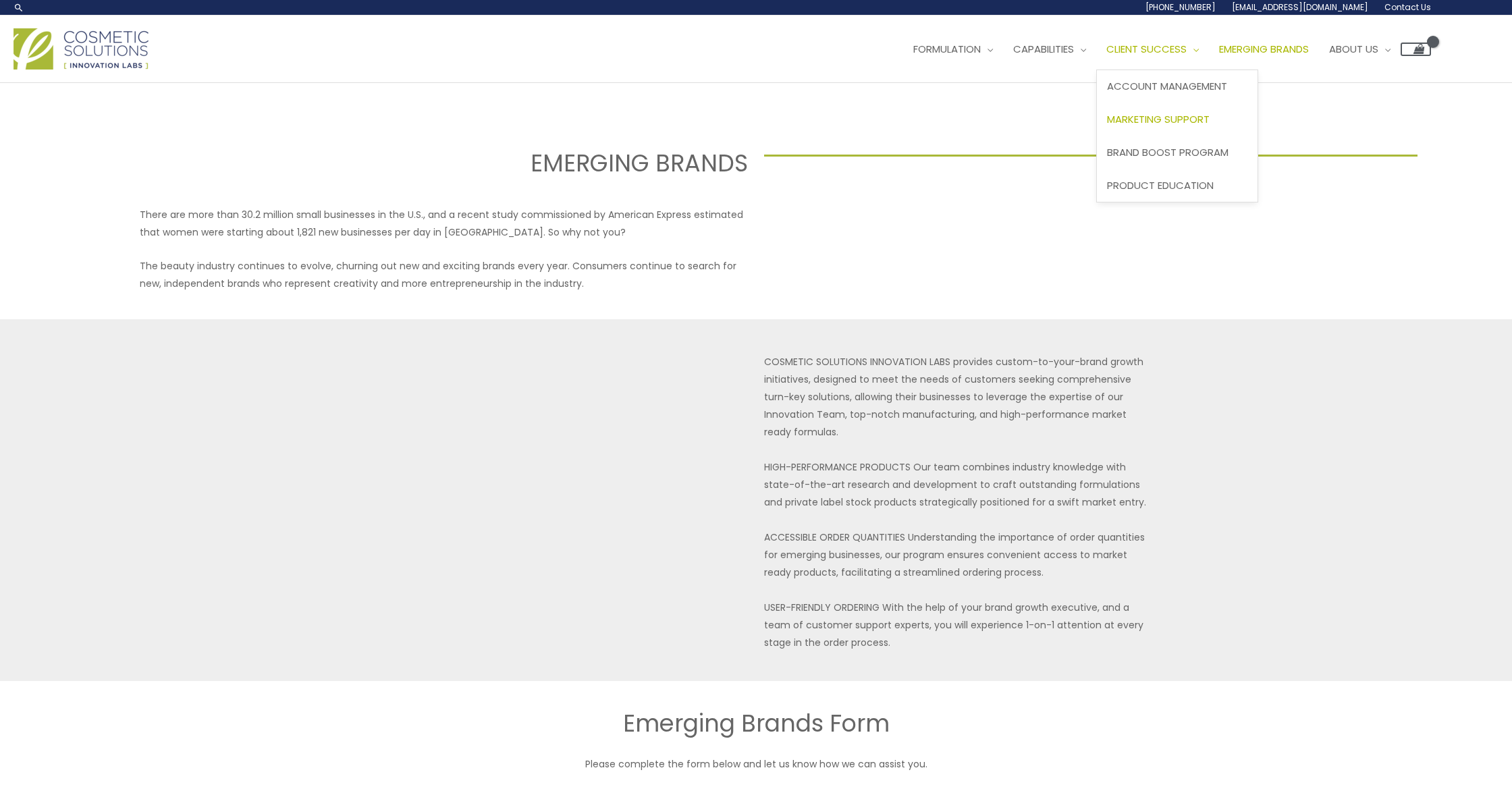
click at [1107, 126] on span "Marketing Support" at bounding box center [1158, 120] width 102 height 14
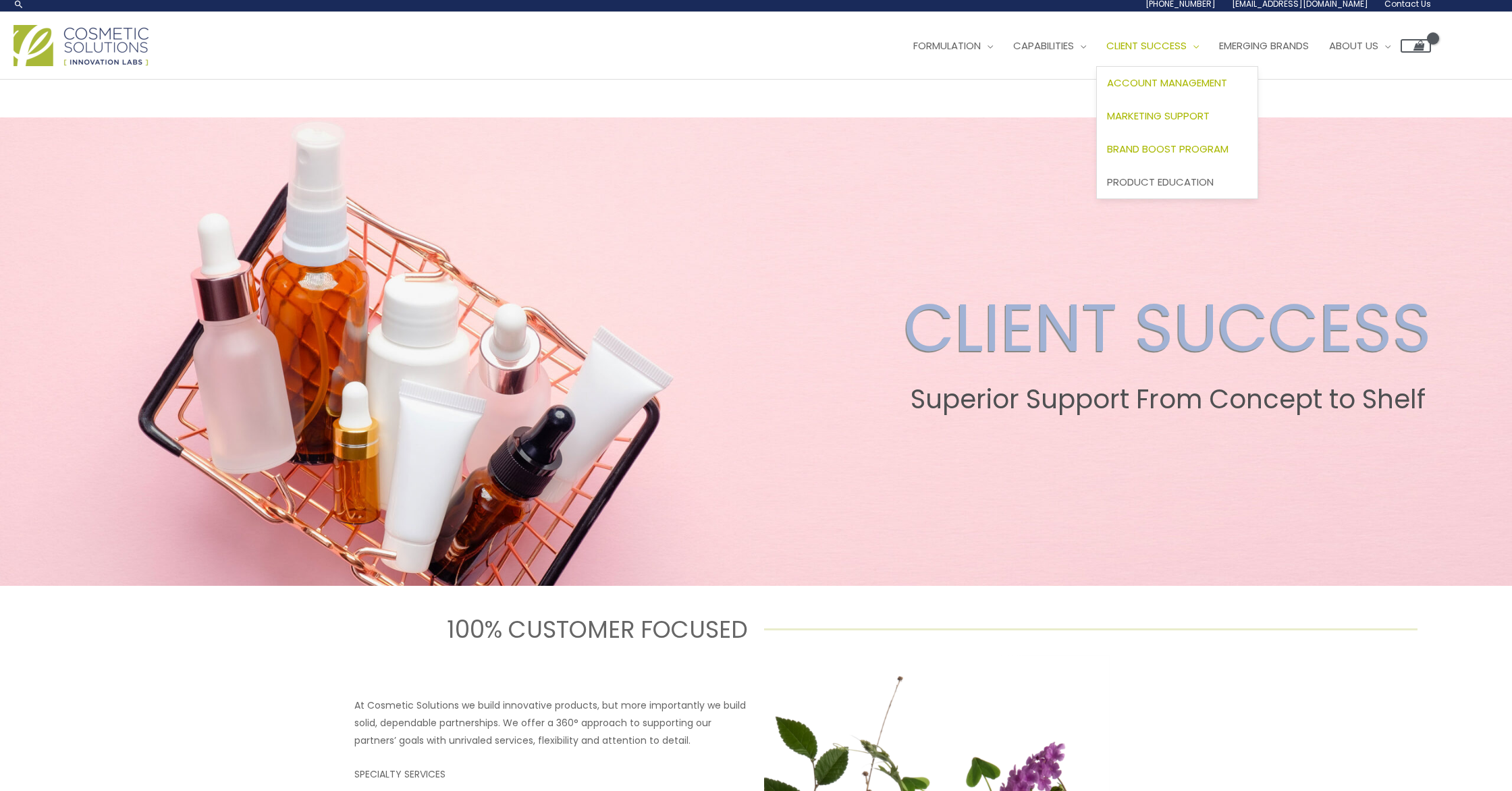
click at [1107, 156] on span "Brand Boost Program" at bounding box center [1168, 149] width 122 height 14
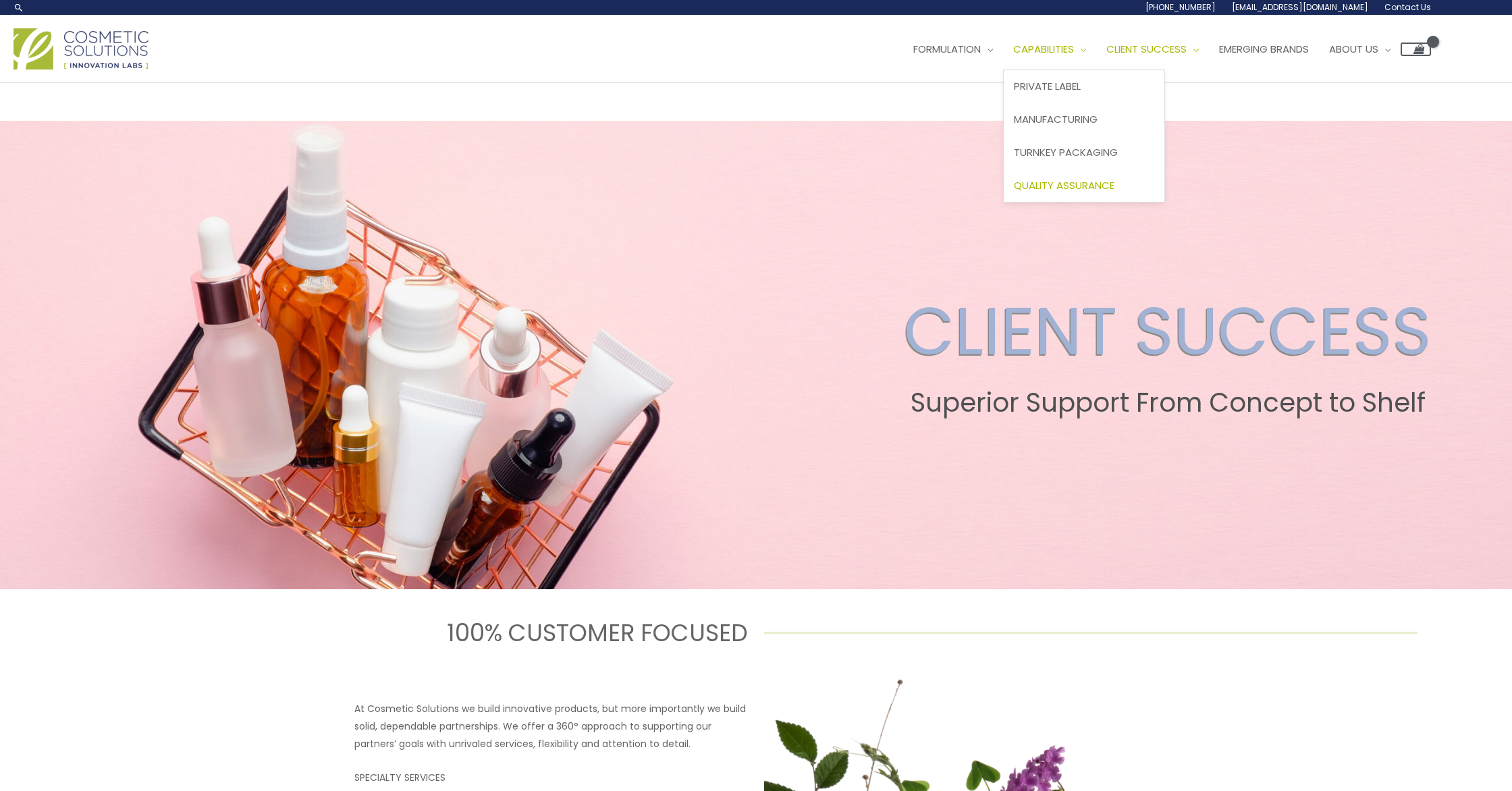
click at [1014, 192] on span "Quality Assurance" at bounding box center [1064, 185] width 101 height 14
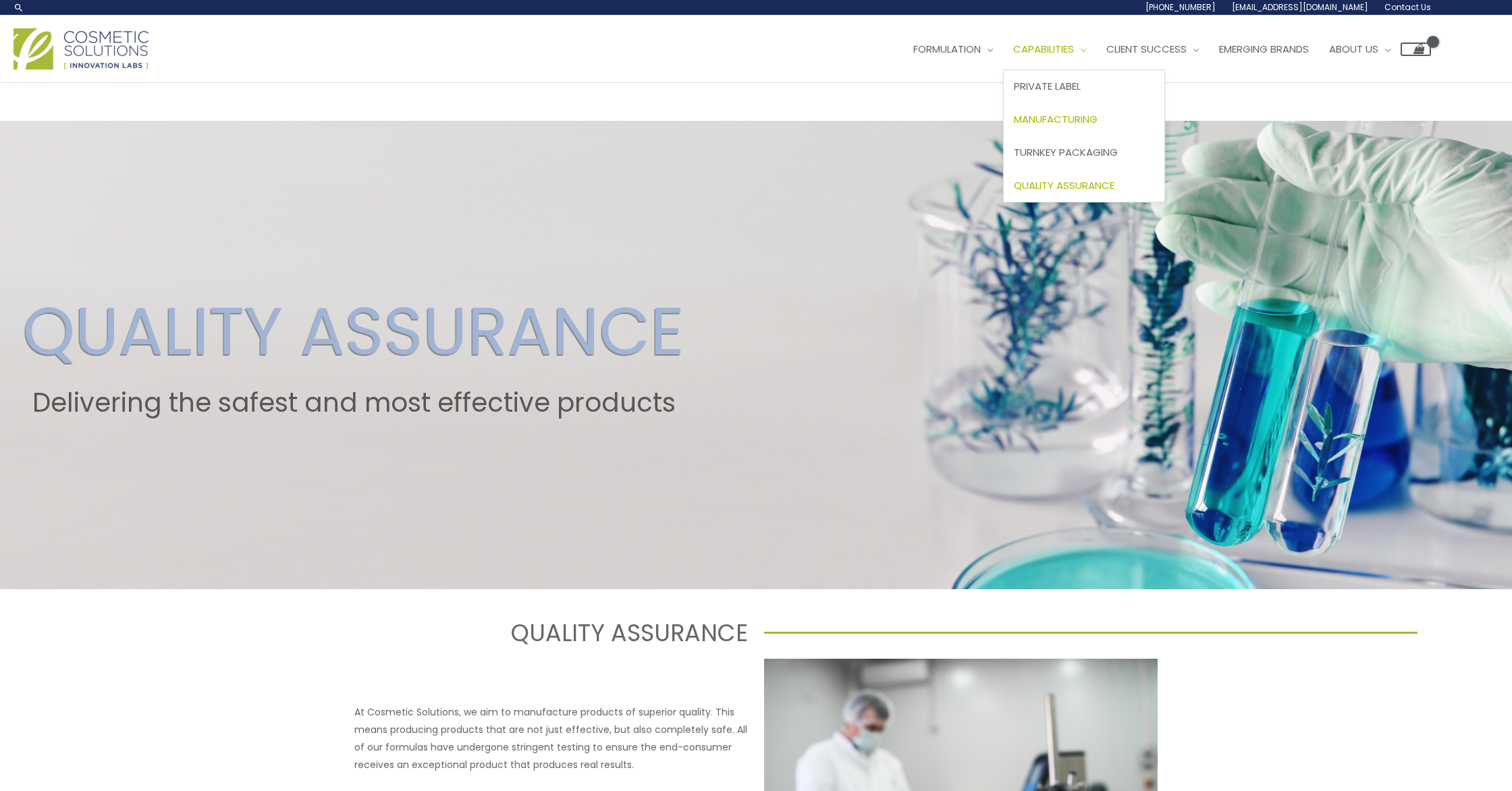
click at [1014, 126] on span "Manufacturing" at bounding box center [1055, 120] width 84 height 14
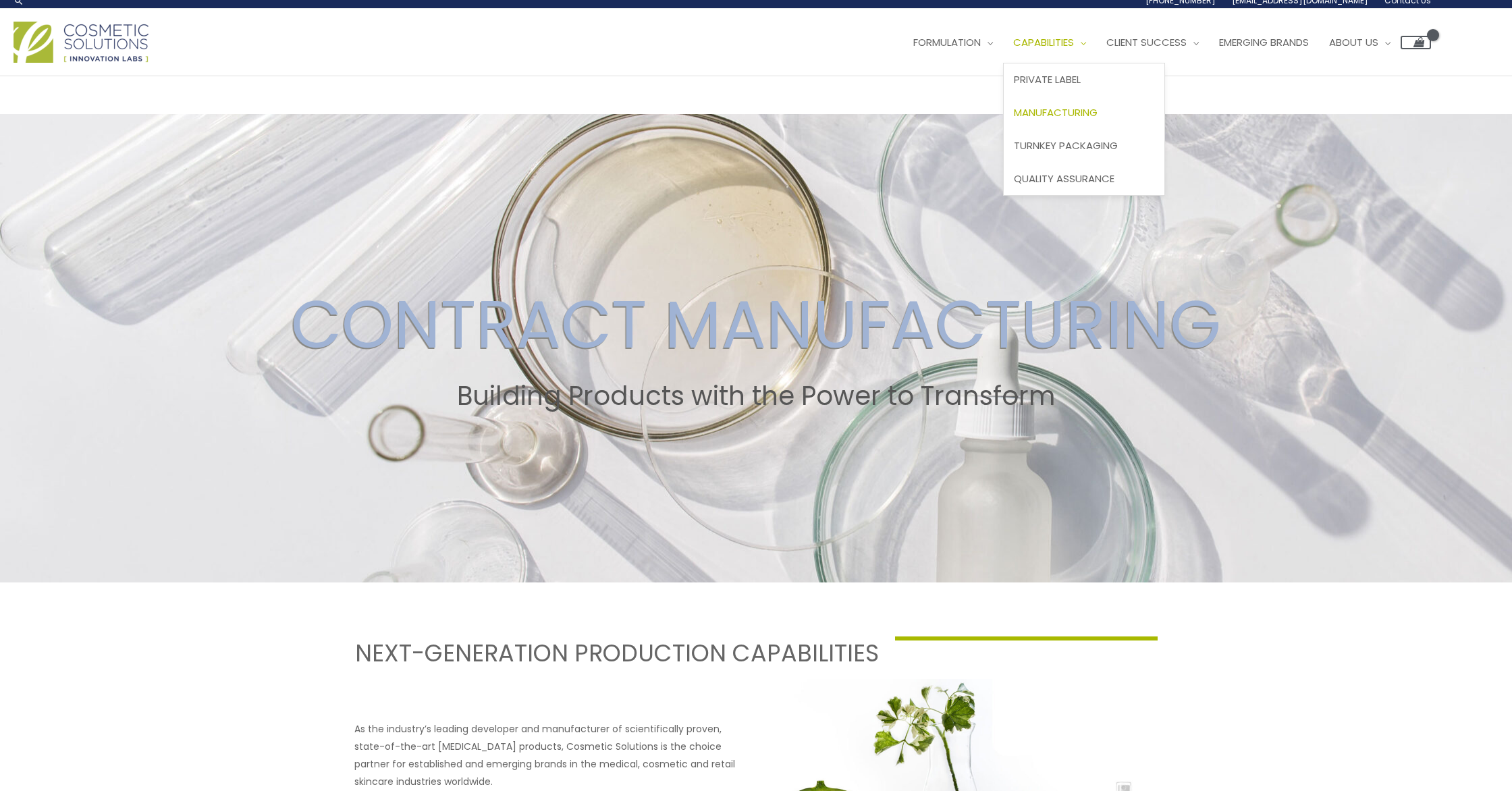
scroll to position [7, 0]
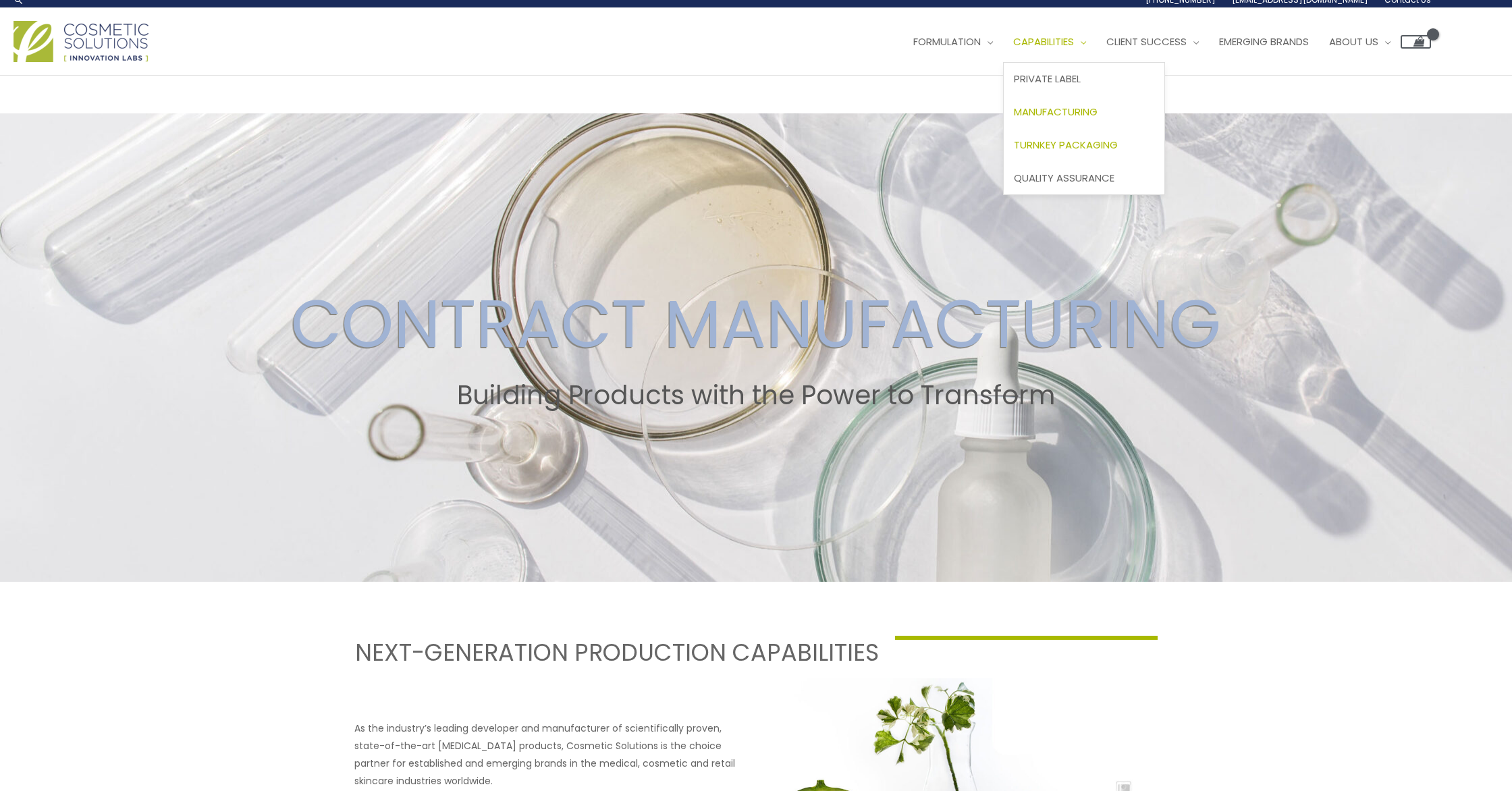
click at [1014, 152] on span "Turnkey Packaging" at bounding box center [1065, 145] width 104 height 14
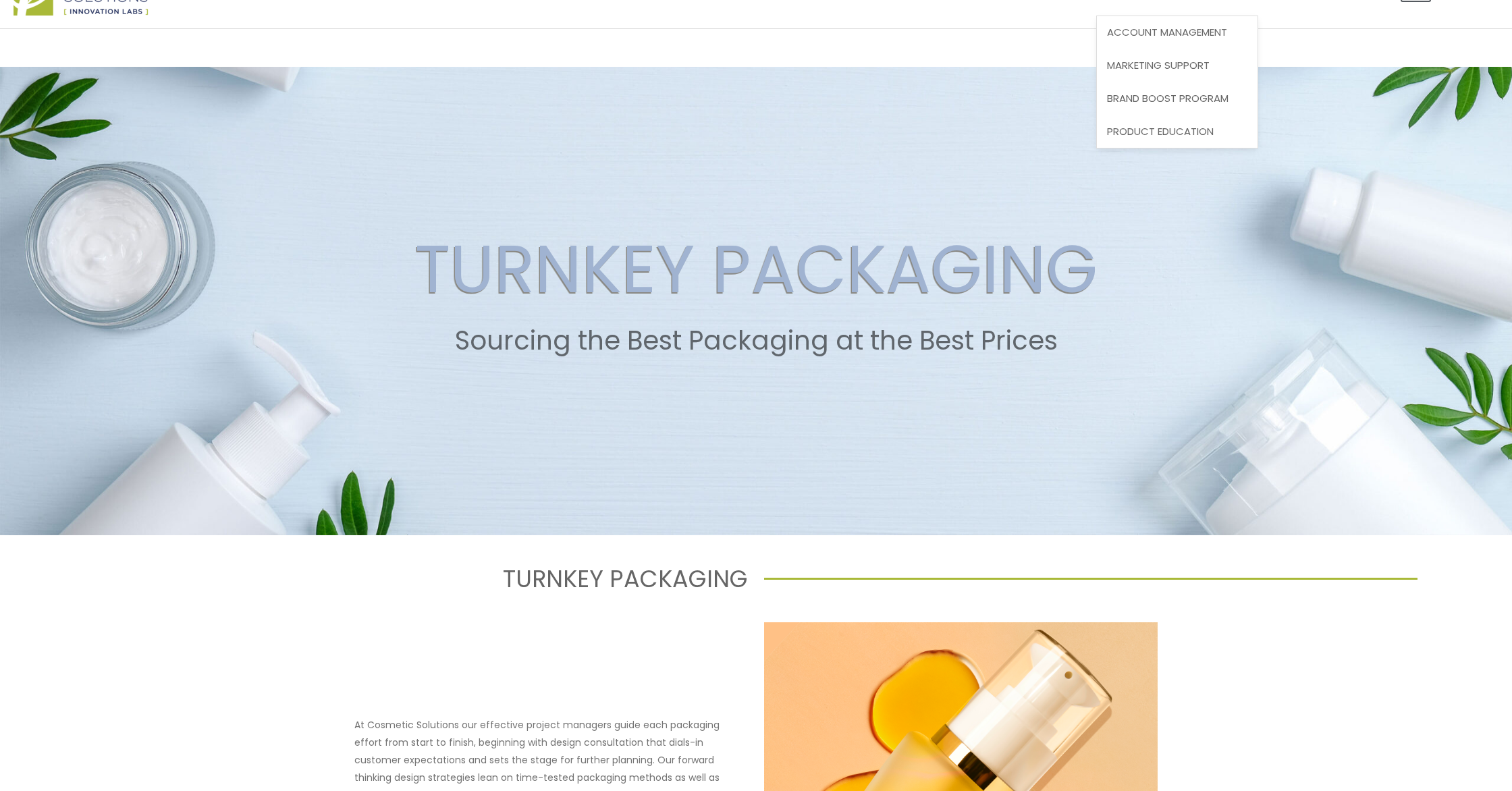
scroll to position [58, 0]
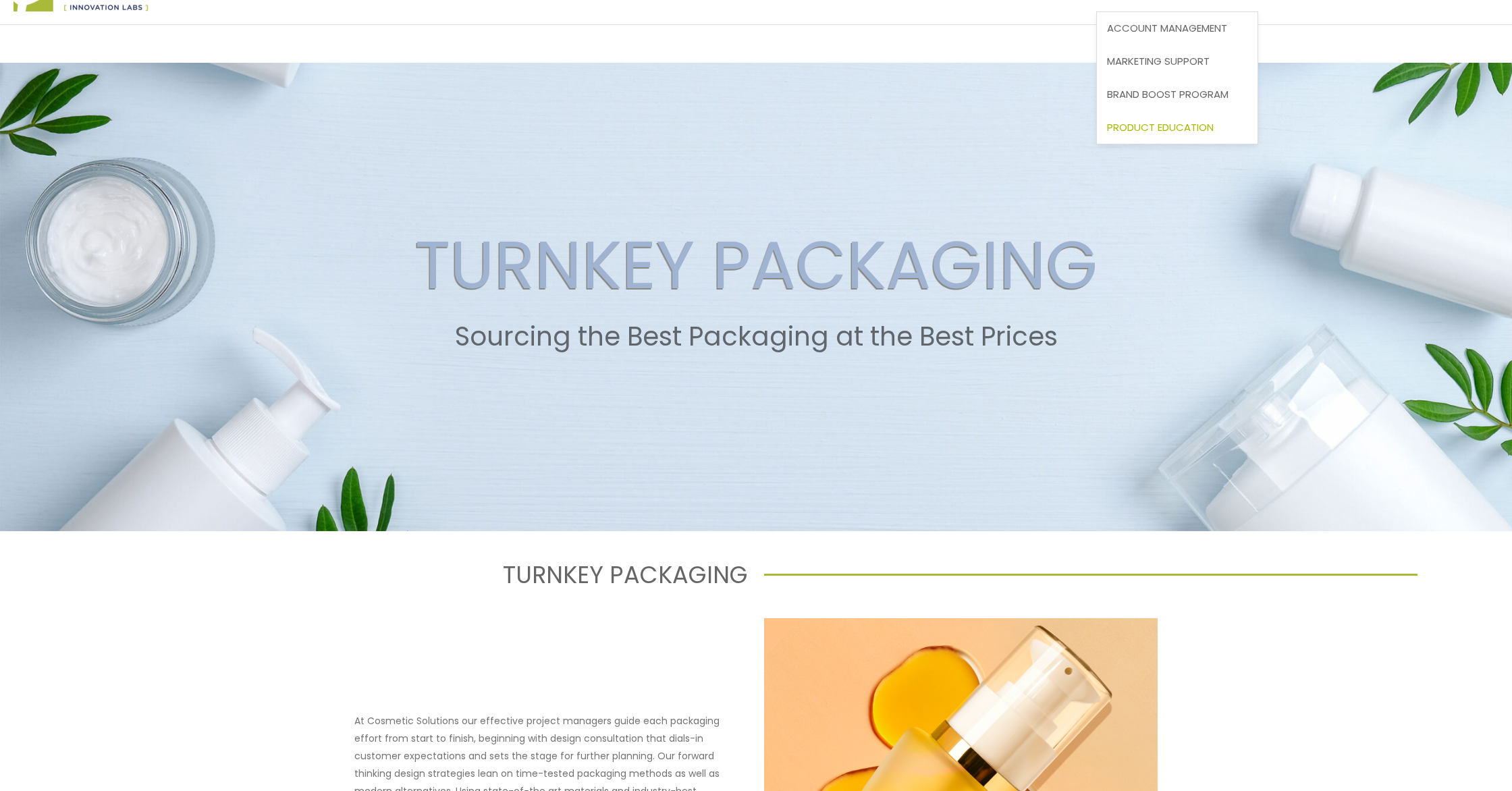
click at [1107, 134] on span "Product Education" at bounding box center [1160, 128] width 107 height 14
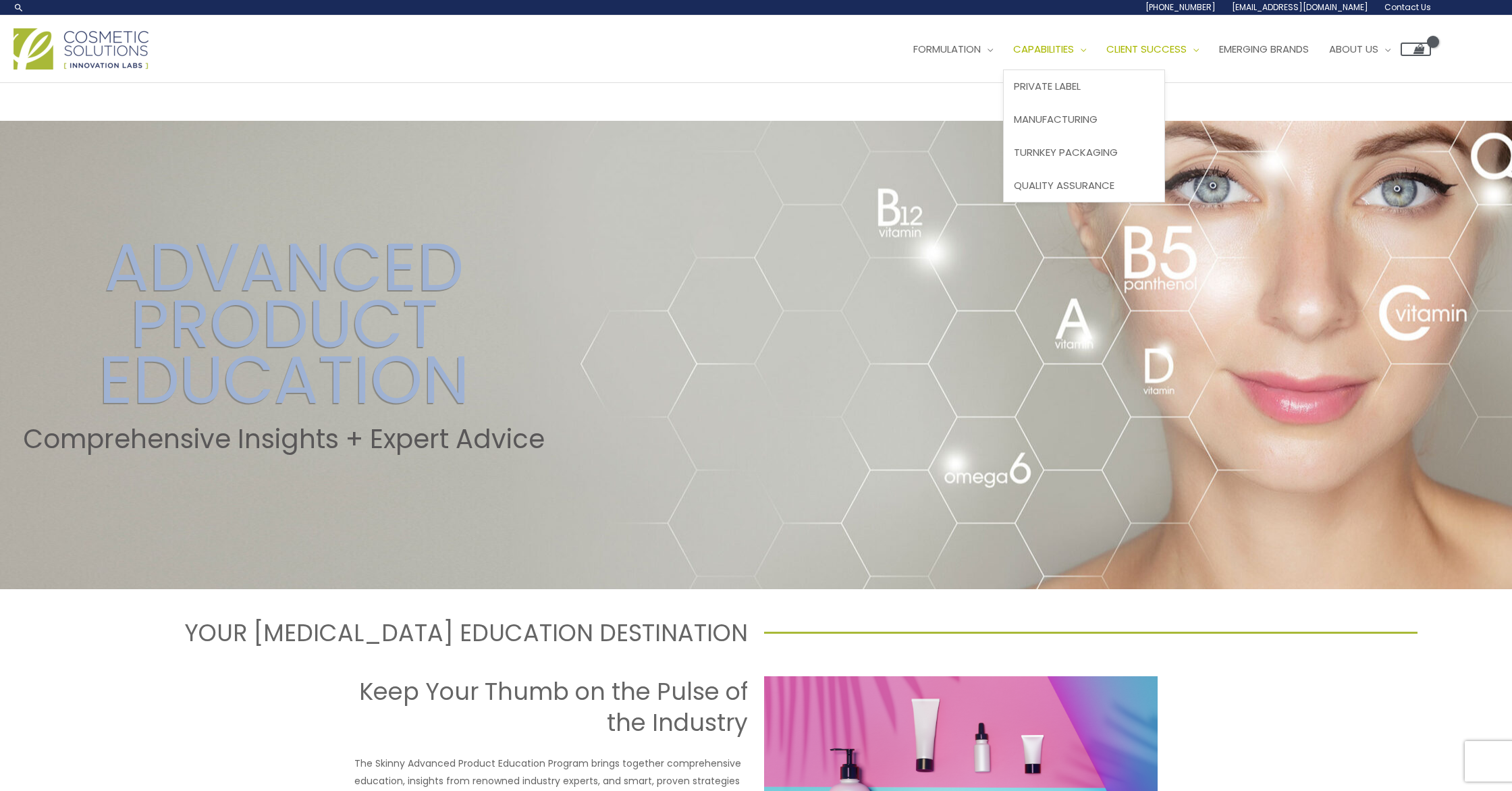
scroll to position [1, 0]
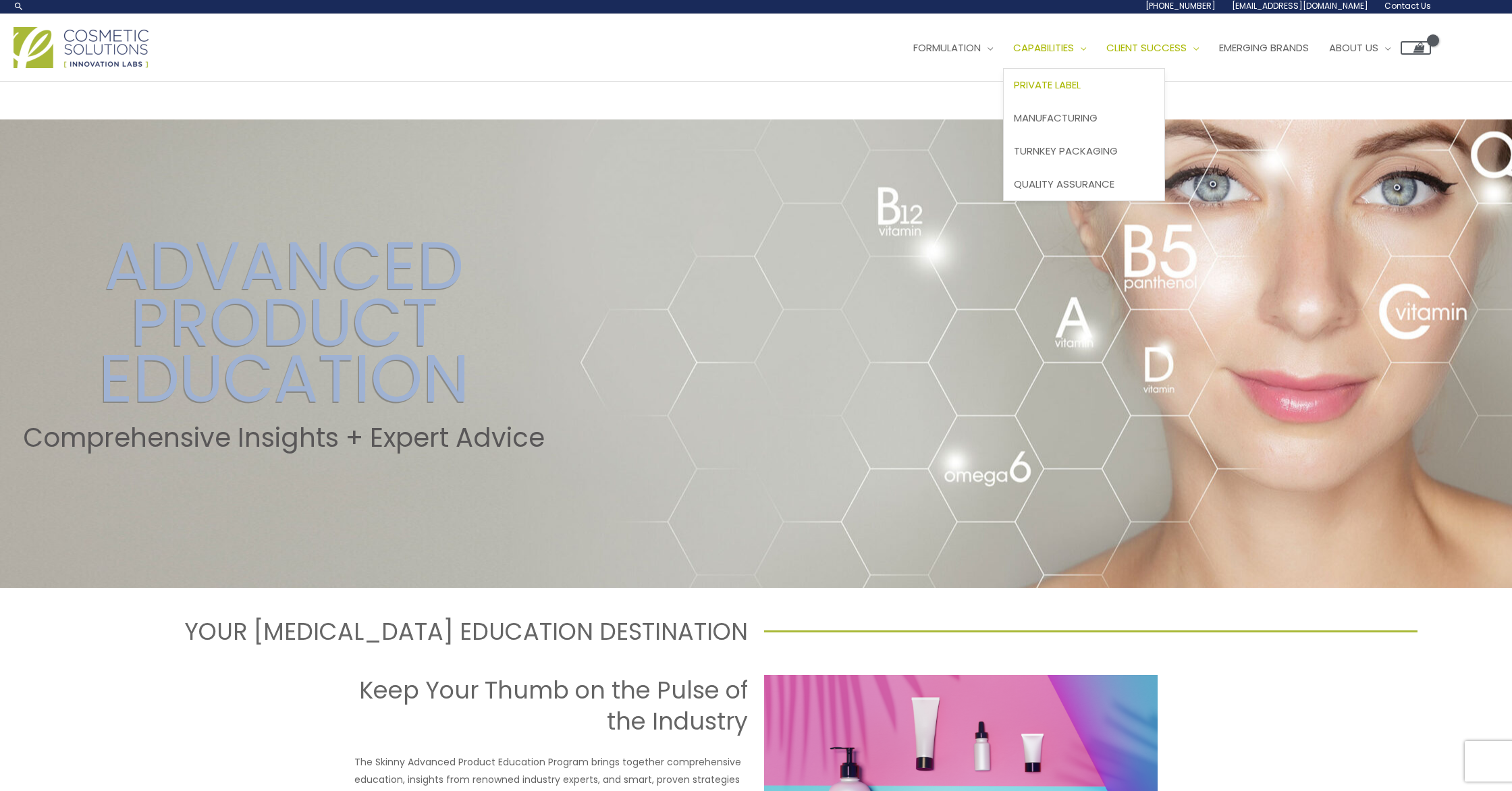
click at [1014, 91] on span "Private Label" at bounding box center [1047, 85] width 67 height 14
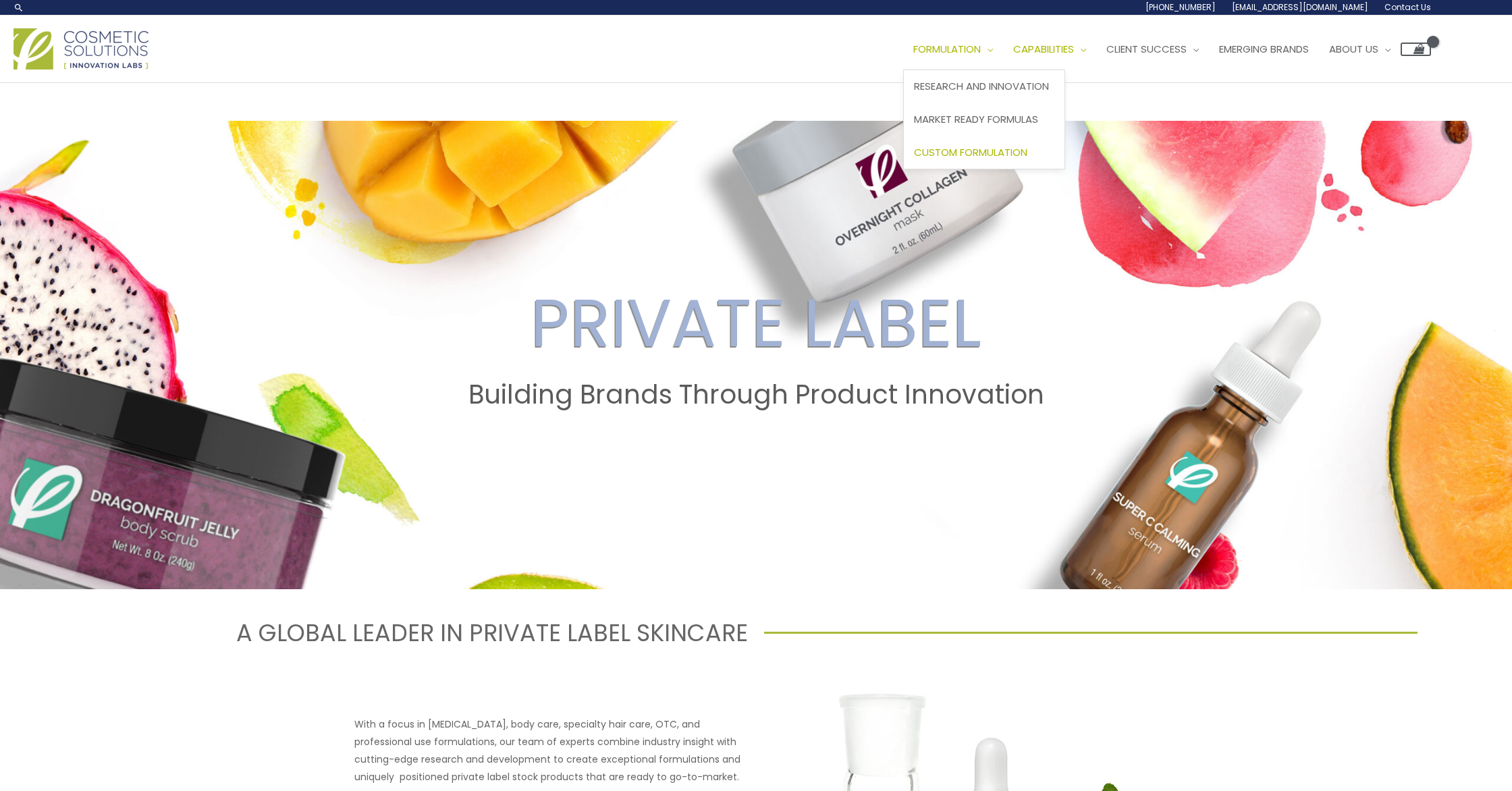
click at [914, 159] on span "Custom Formulation" at bounding box center [970, 152] width 113 height 14
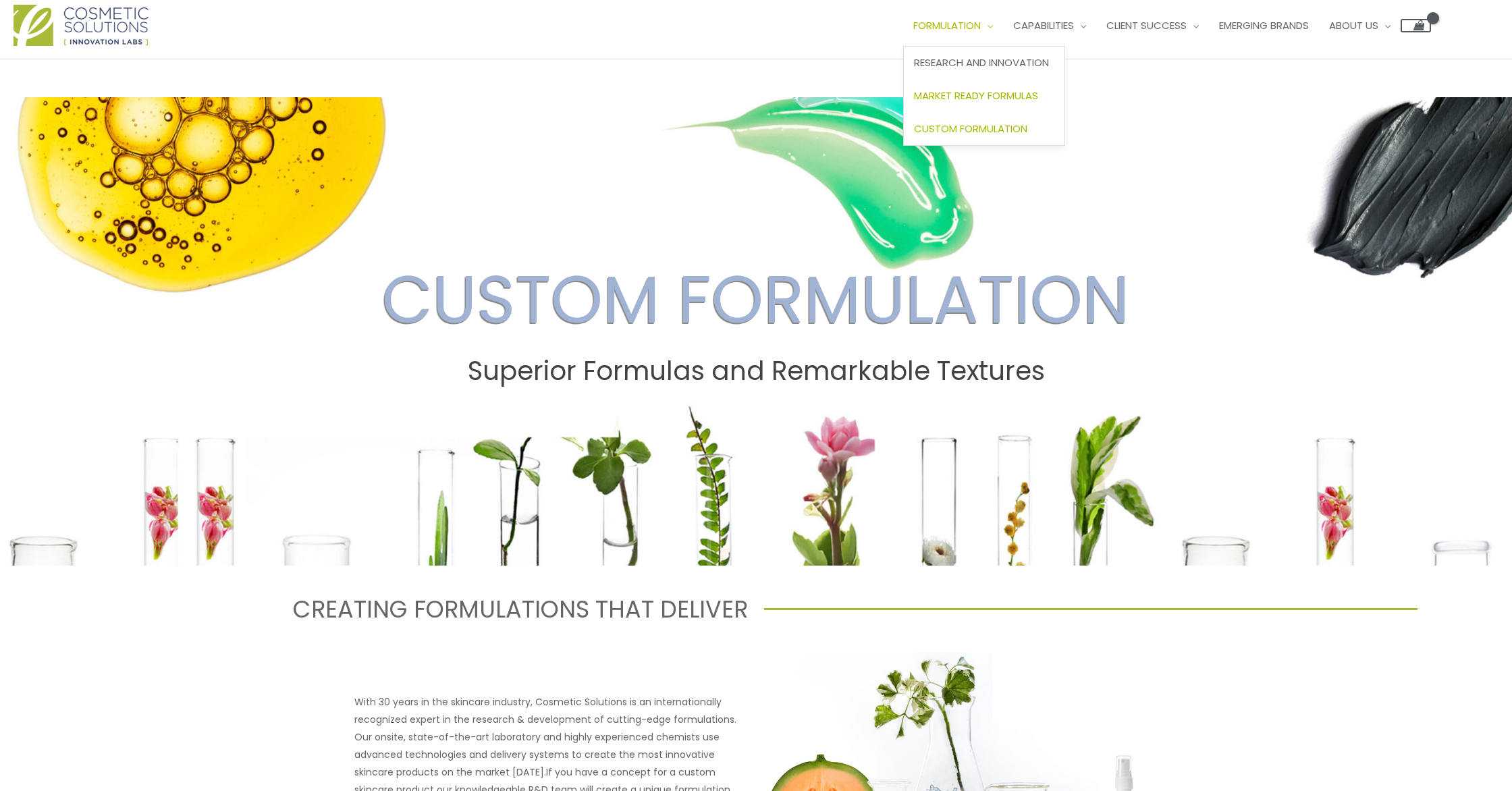
scroll to position [24, 0]
click at [914, 102] on span "Market Ready Formulas" at bounding box center [976, 95] width 124 height 14
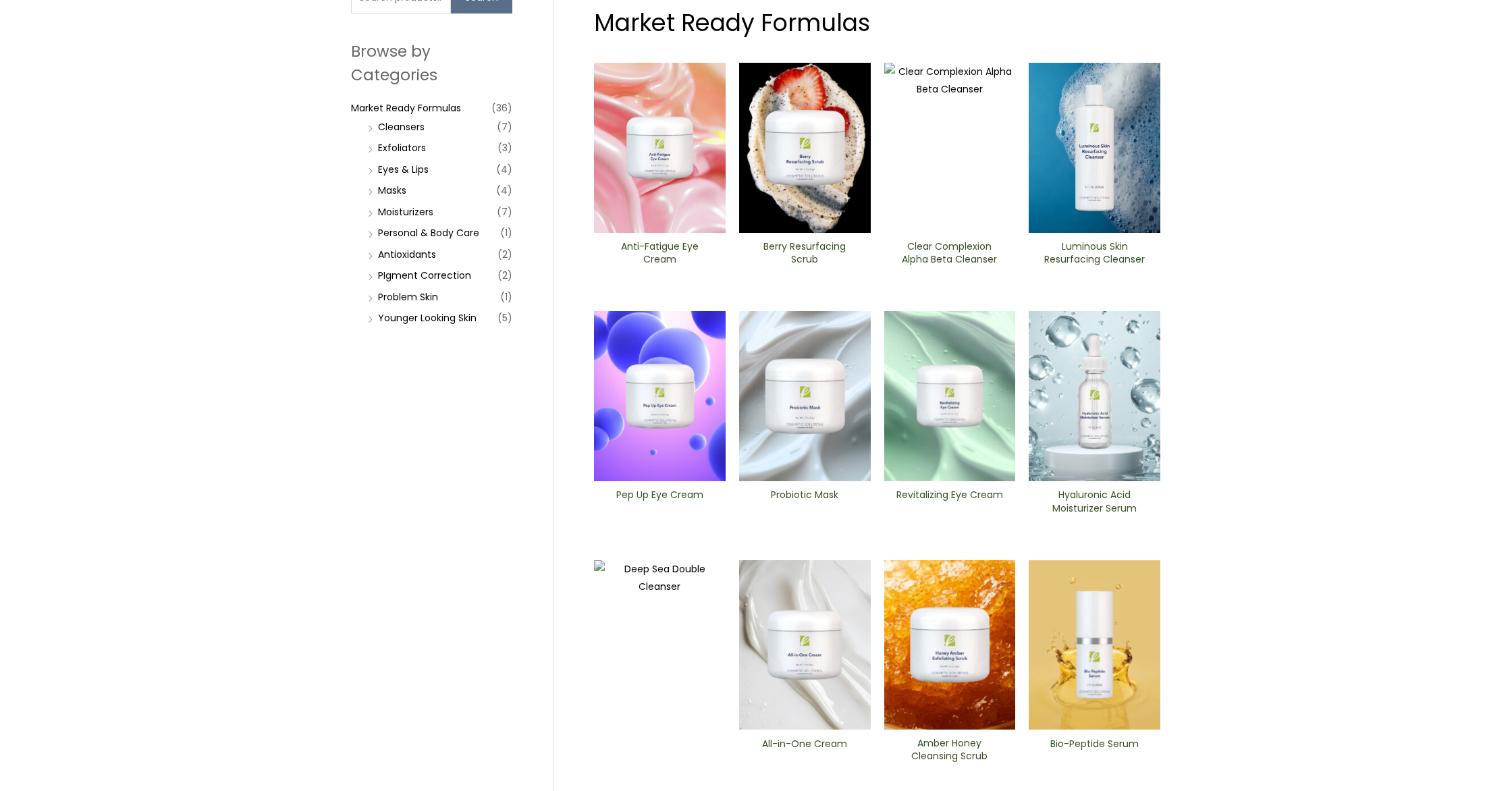
scroll to position [184, 0]
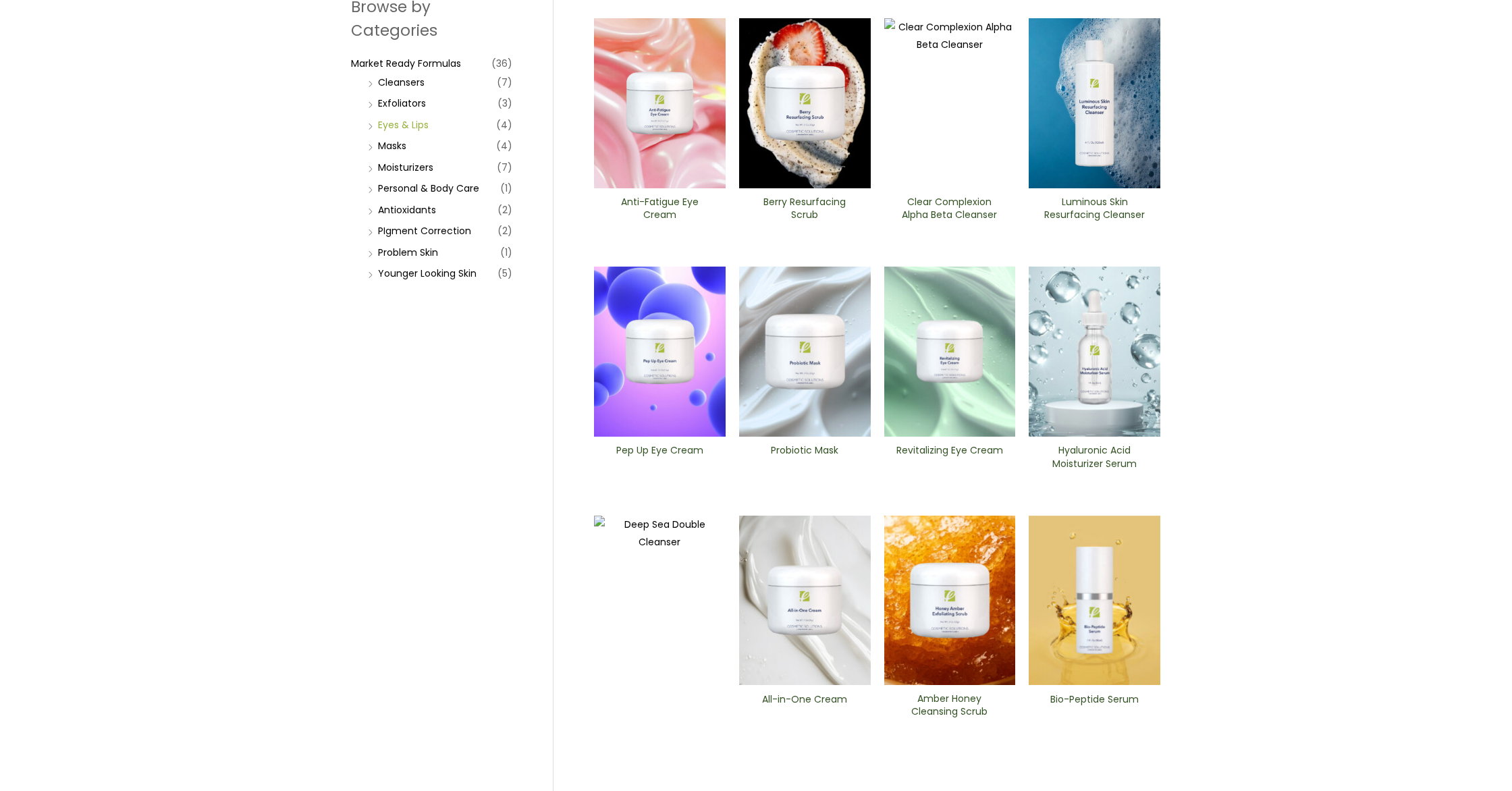
click at [423, 132] on link "Eyes & Lips" at bounding box center [403, 125] width 50 height 14
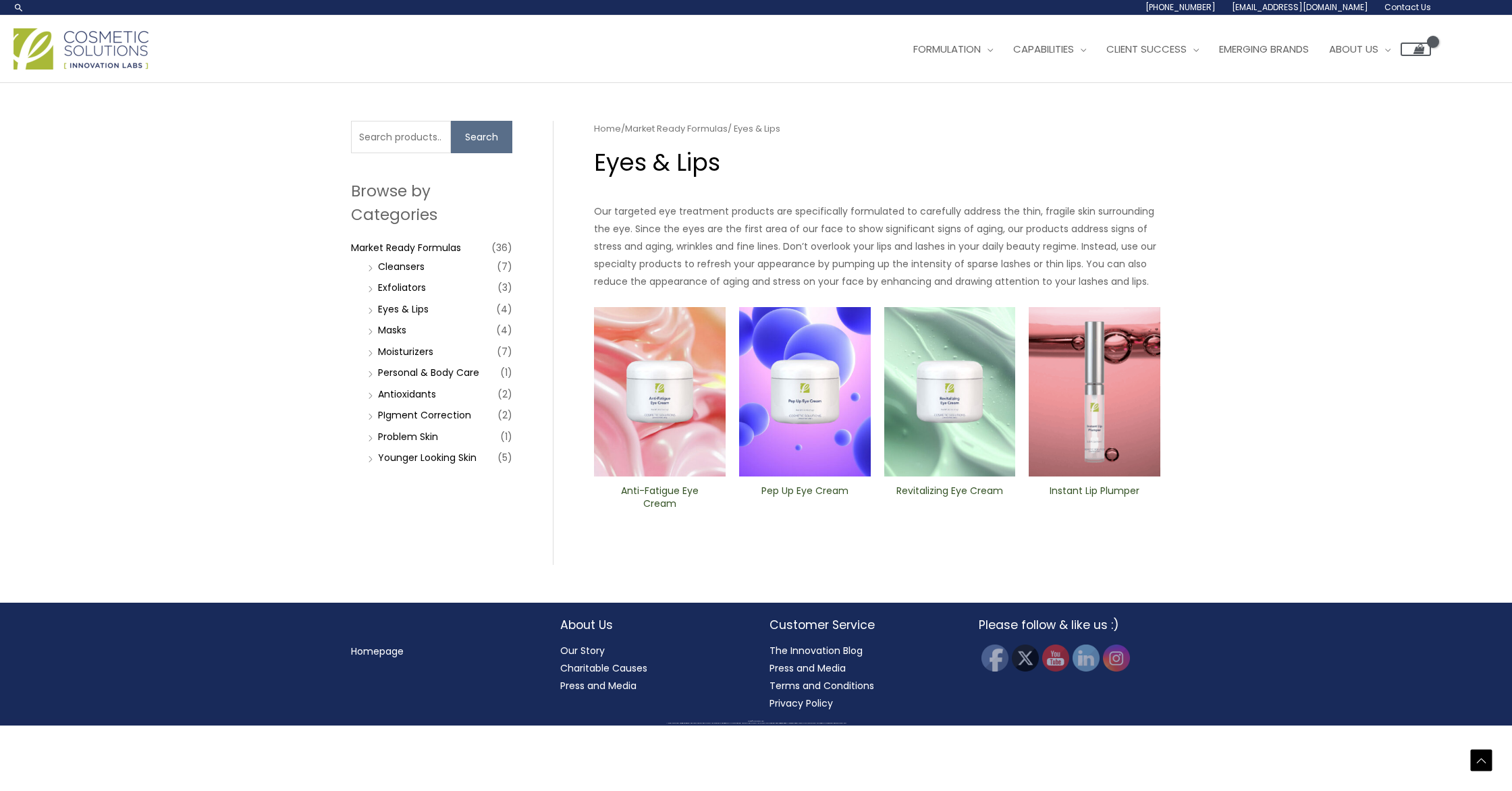
scroll to position [236, 0]
click at [803, 461] on img at bounding box center [805, 392] width 132 height 170
click at [408, 273] on link "Cleansers" at bounding box center [401, 267] width 47 height 14
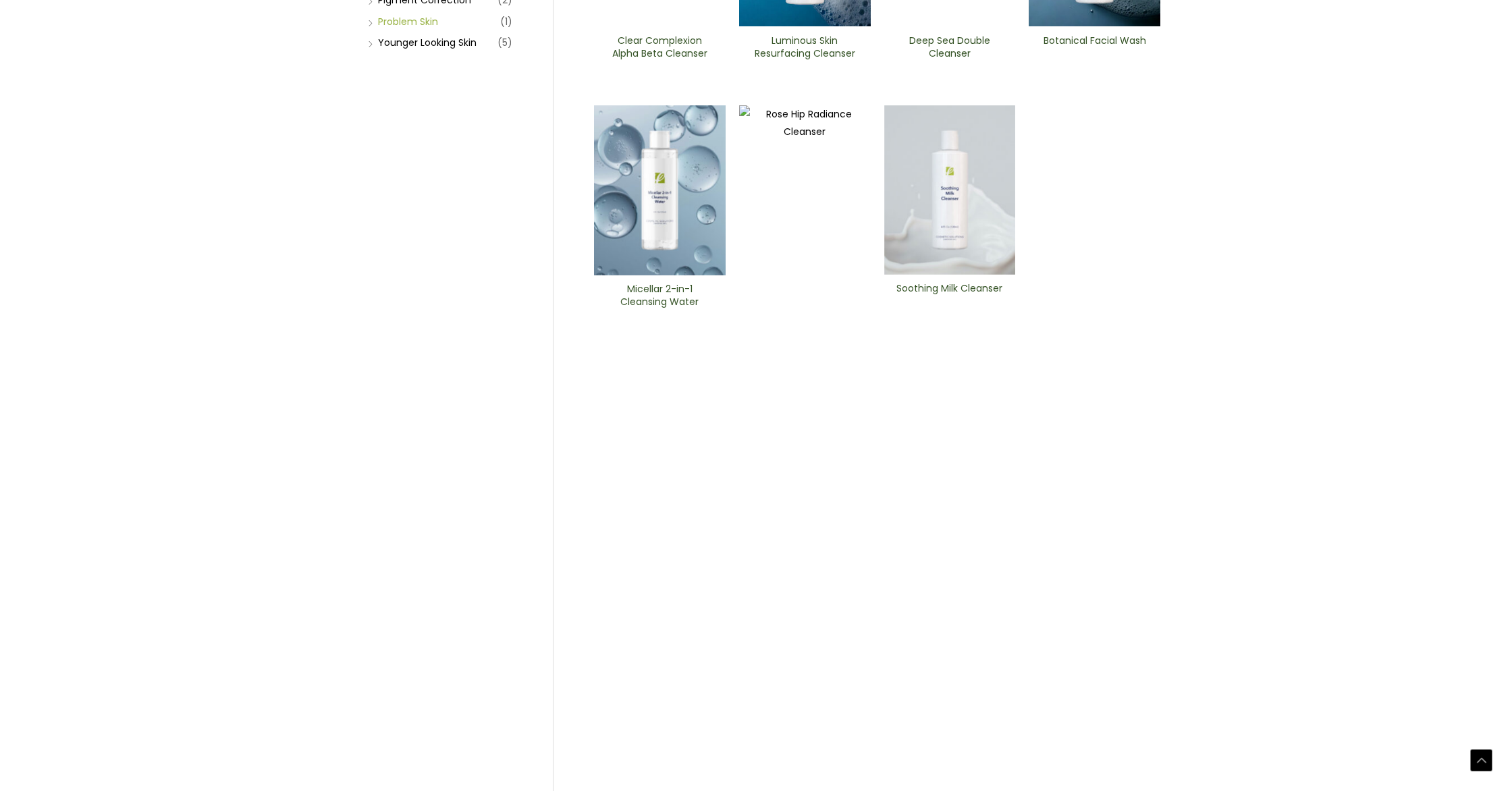
scroll to position [419, 0]
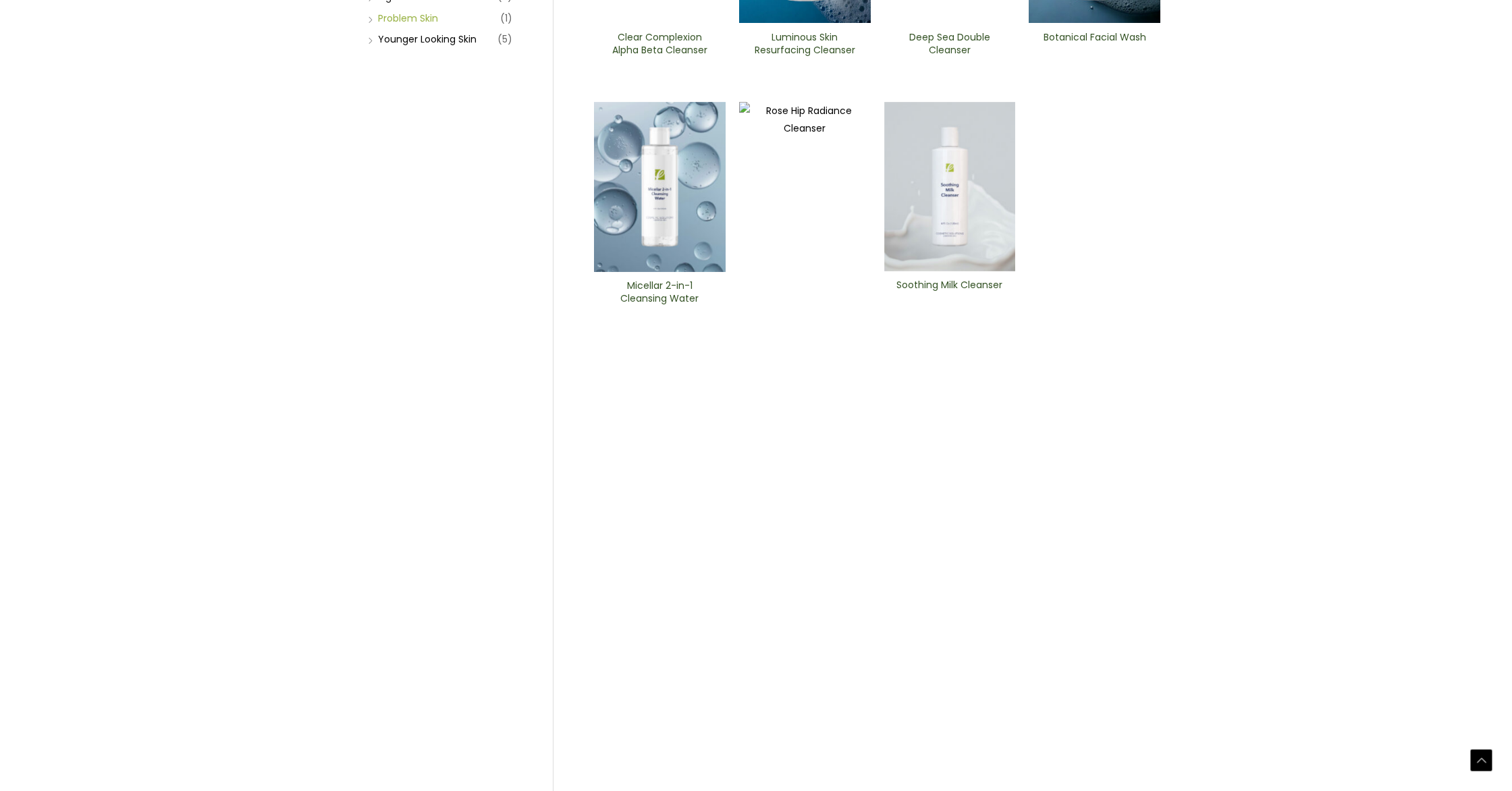
click at [419, 25] on link "Problem Skin" at bounding box center [408, 18] width 60 height 14
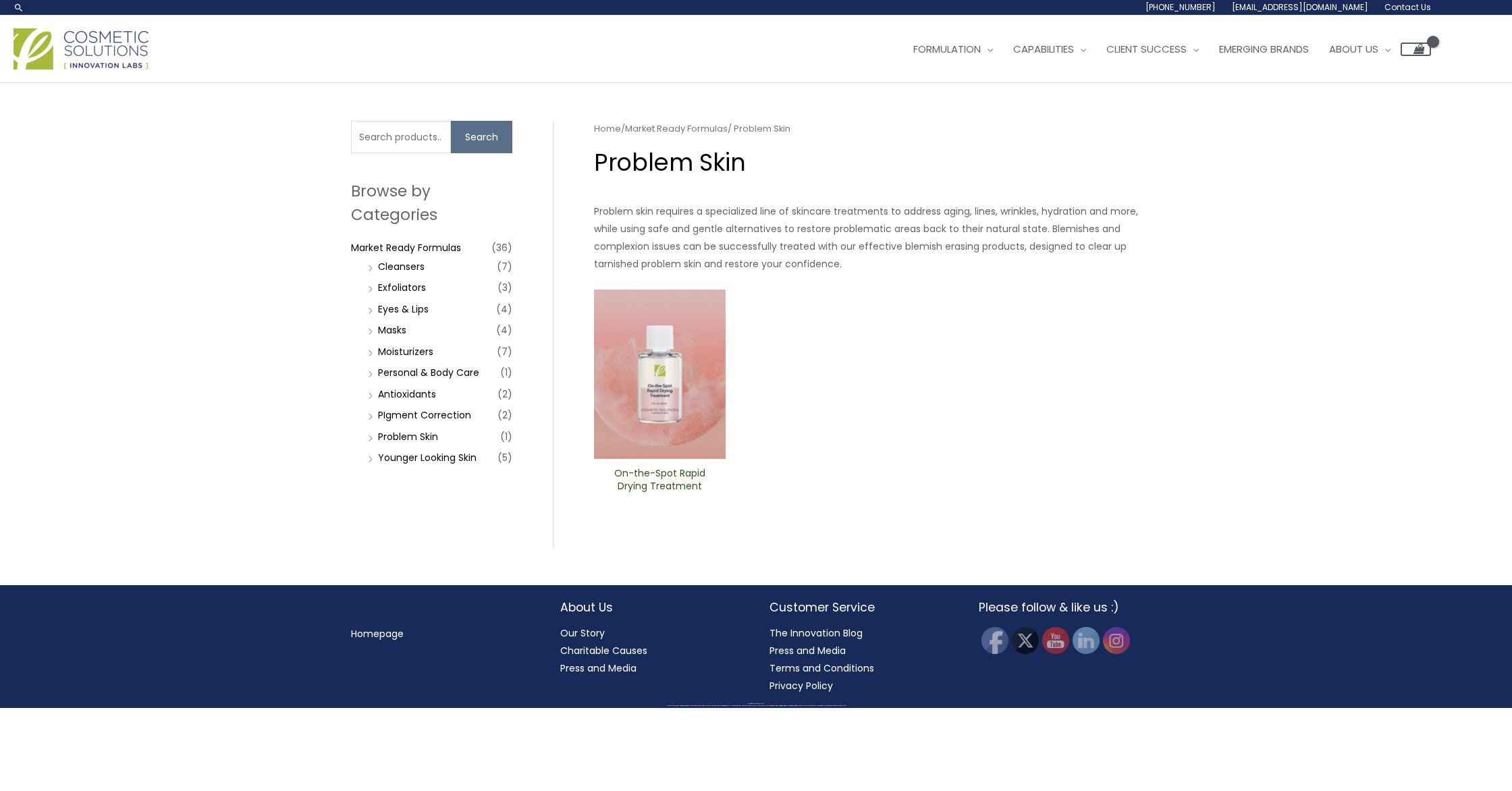
scroll to position [187, 0]
click at [398, 444] on link "Problem Skin" at bounding box center [408, 437] width 60 height 14
click at [419, 465] on link "Younger Looking Skin" at bounding box center [427, 457] width 99 height 14
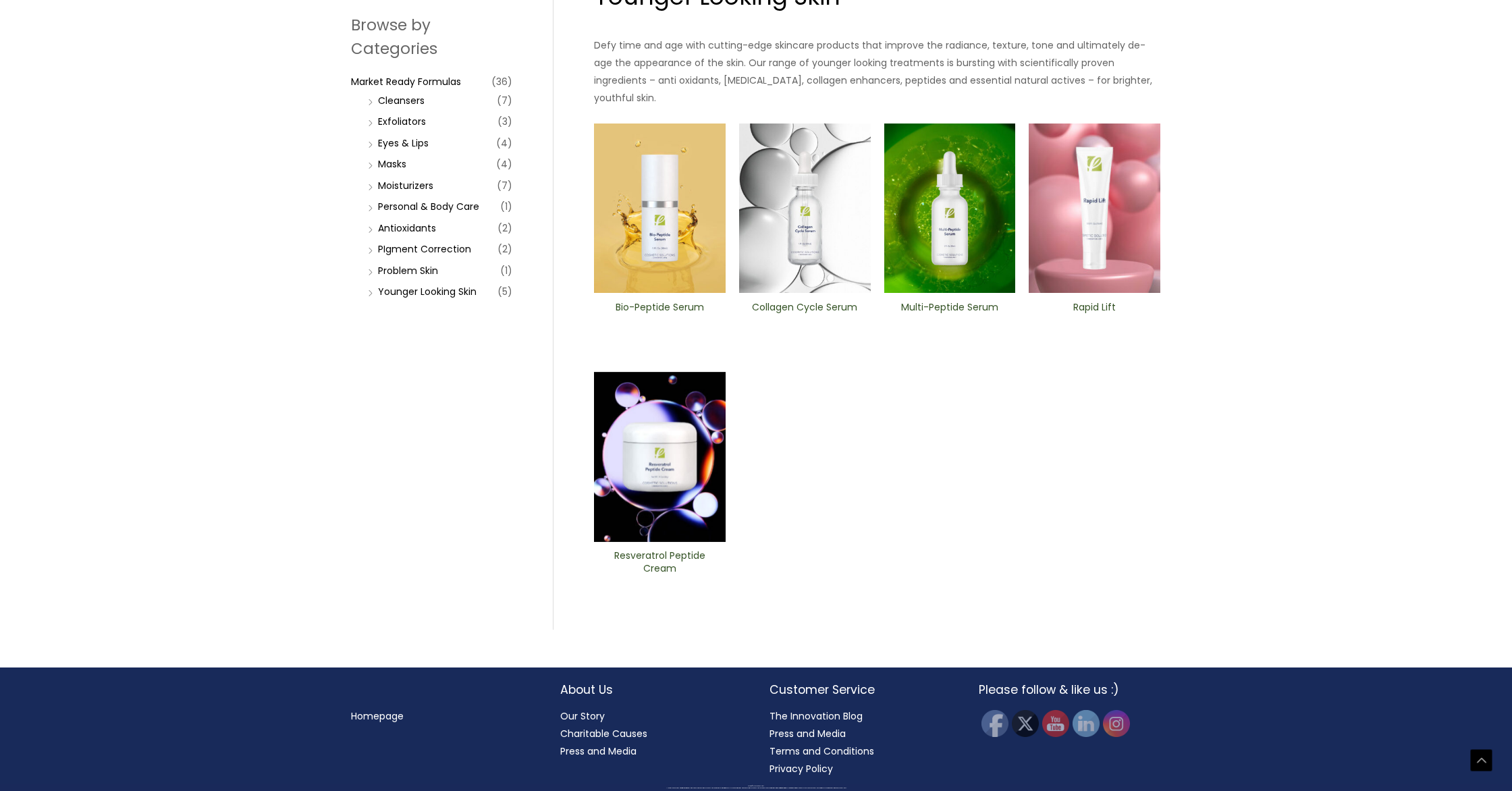
scroll to position [439, 0]
click at [434, 235] on link "Antioxidants" at bounding box center [407, 228] width 58 height 14
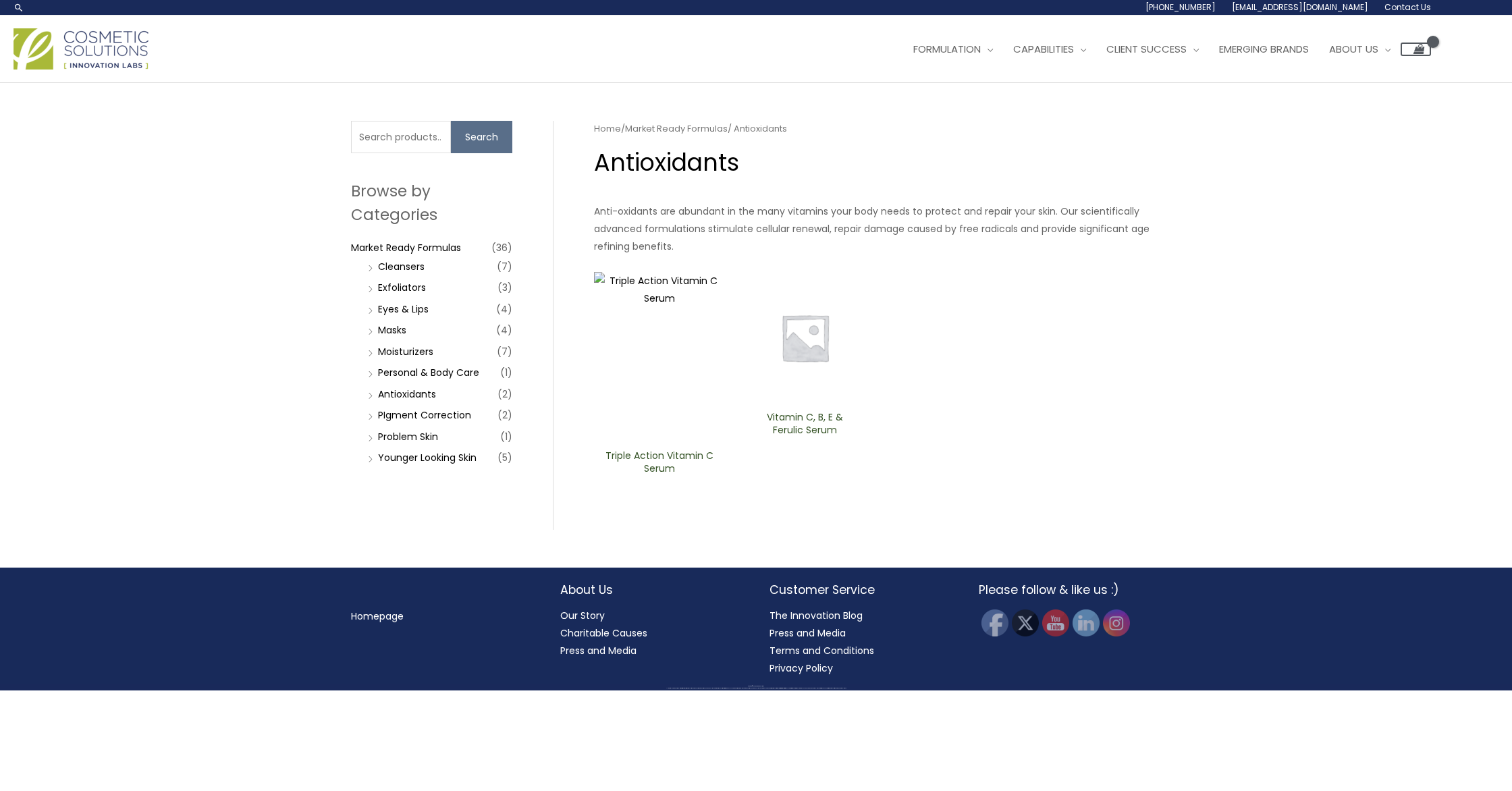
scroll to position [201, 0]
